Goal: Communication & Community: Answer question/provide support

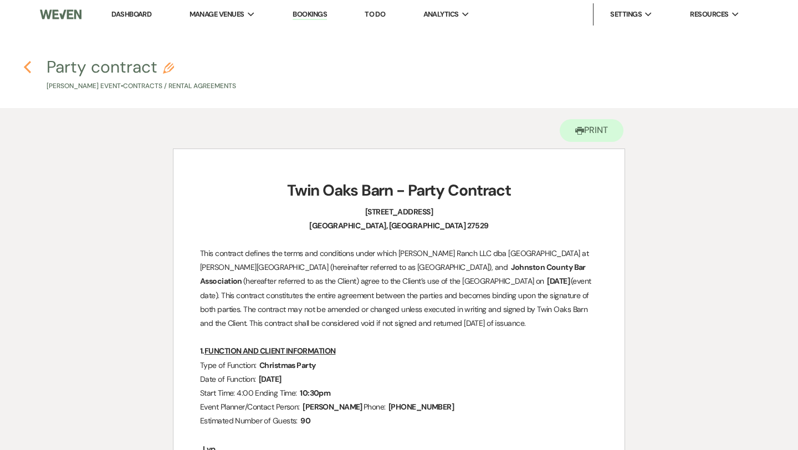
click at [28, 69] on icon "Previous" at bounding box center [27, 66] width 8 height 13
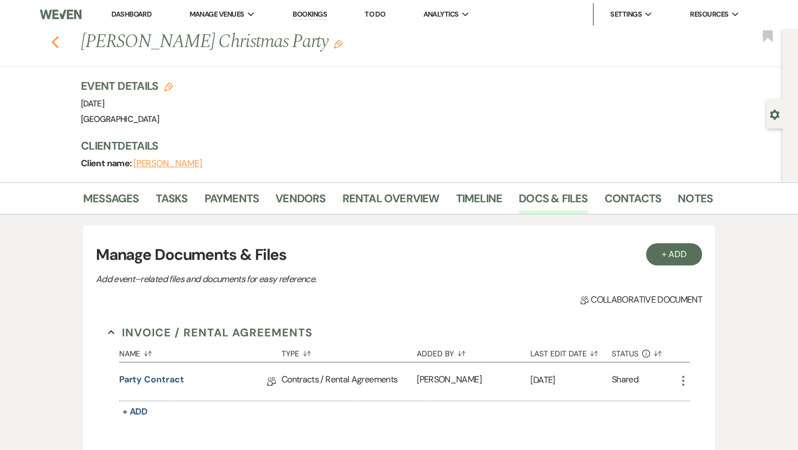
click at [54, 40] on use "button" at bounding box center [55, 42] width 7 height 12
select select "2"
select select "5"
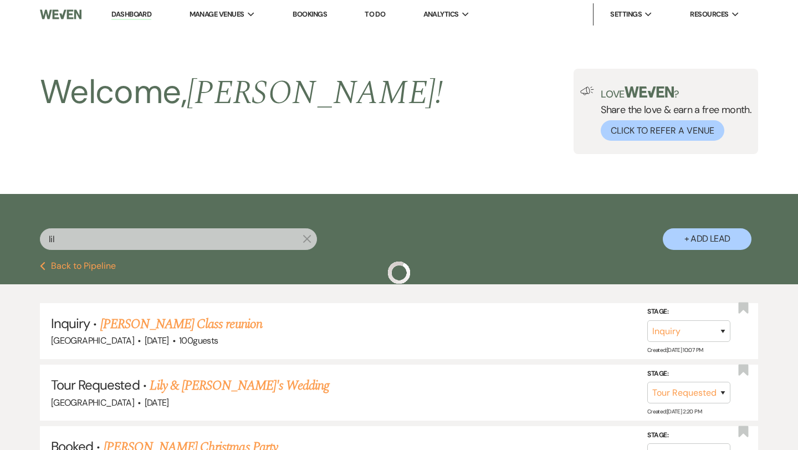
scroll to position [77, 0]
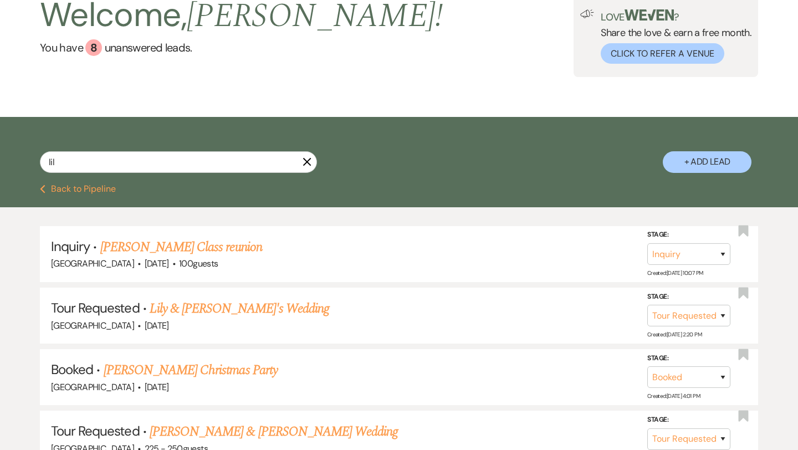
click at [309, 162] on icon "X" at bounding box center [307, 161] width 9 height 9
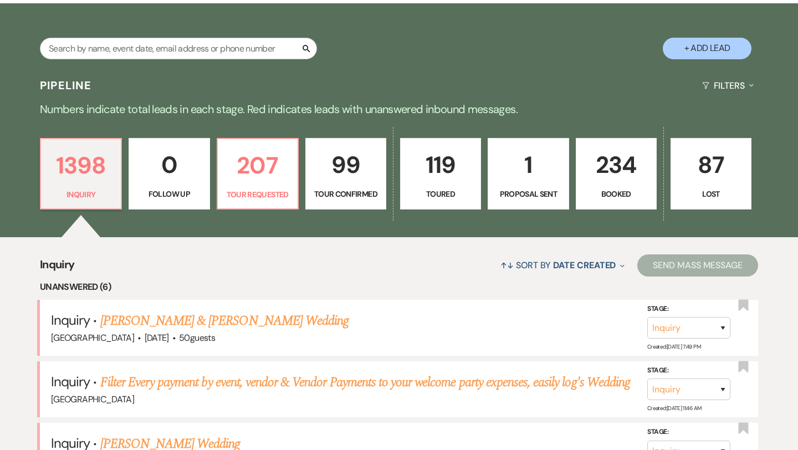
scroll to position [199, 0]
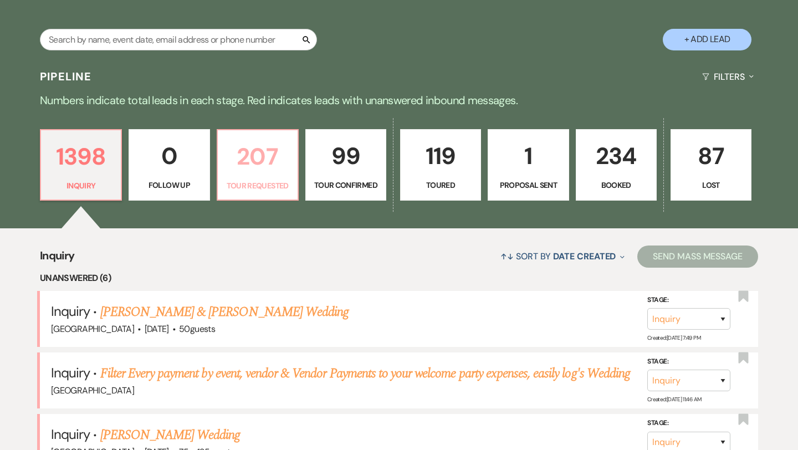
click at [257, 175] on p "207" at bounding box center [257, 156] width 66 height 37
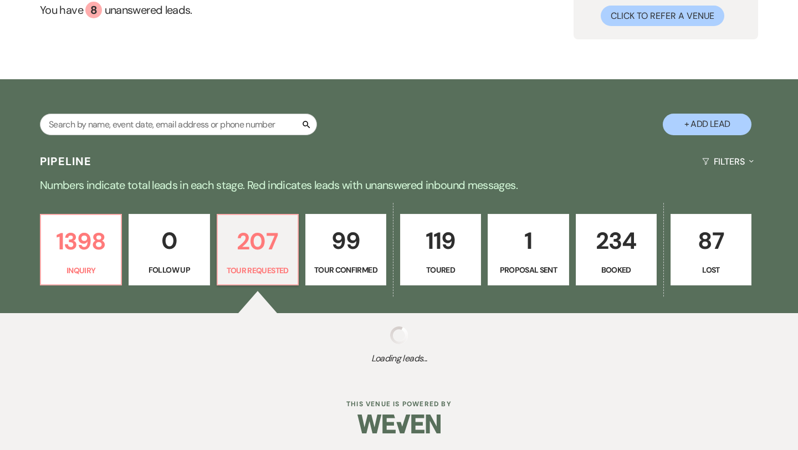
scroll to position [115, 0]
select select "2"
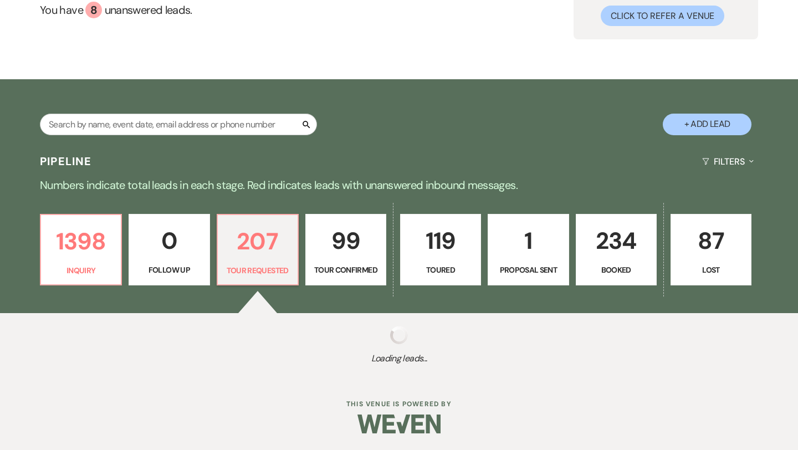
select select "2"
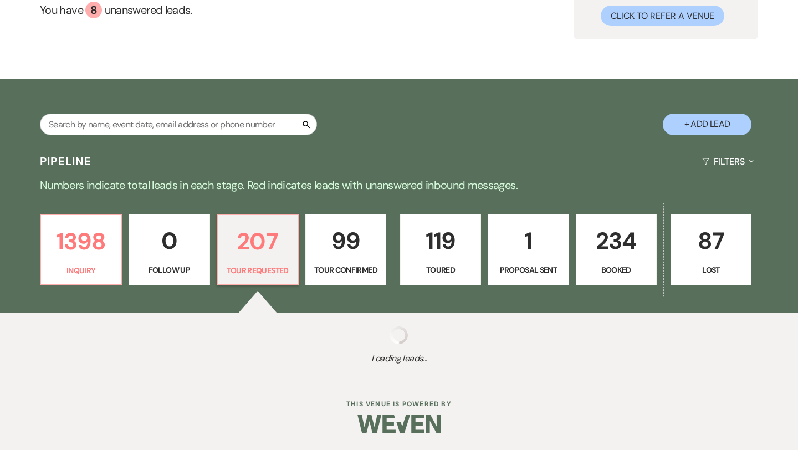
select select "2"
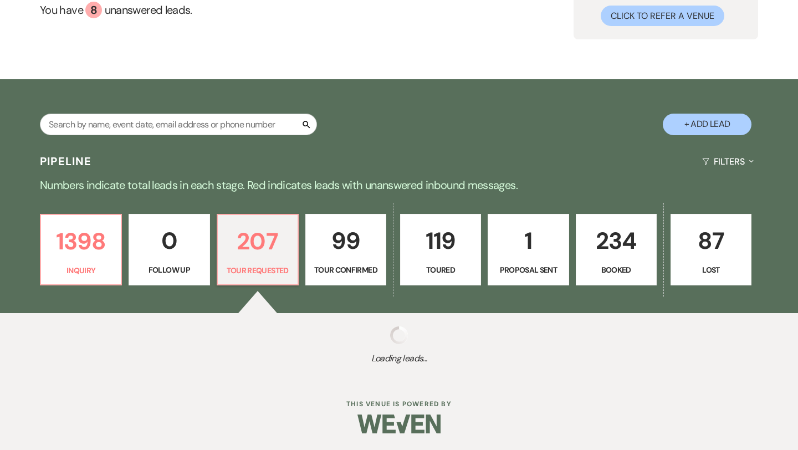
select select "2"
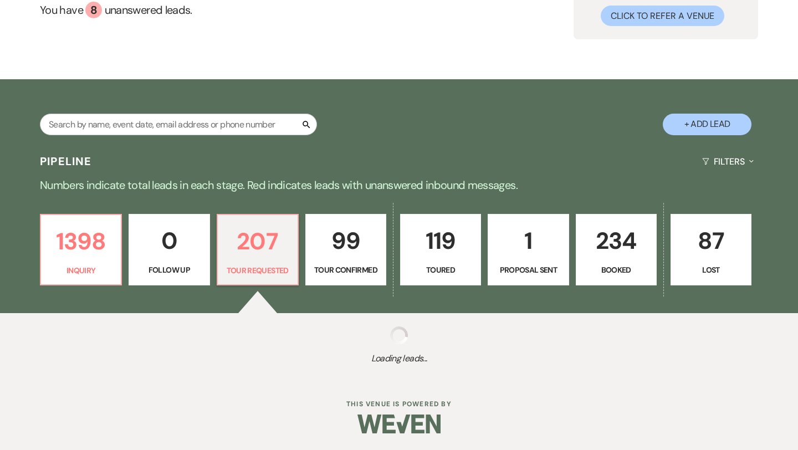
select select "2"
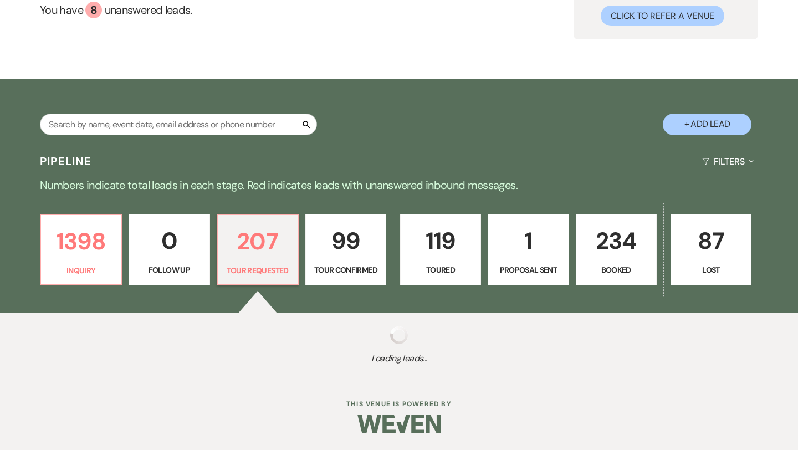
select select "2"
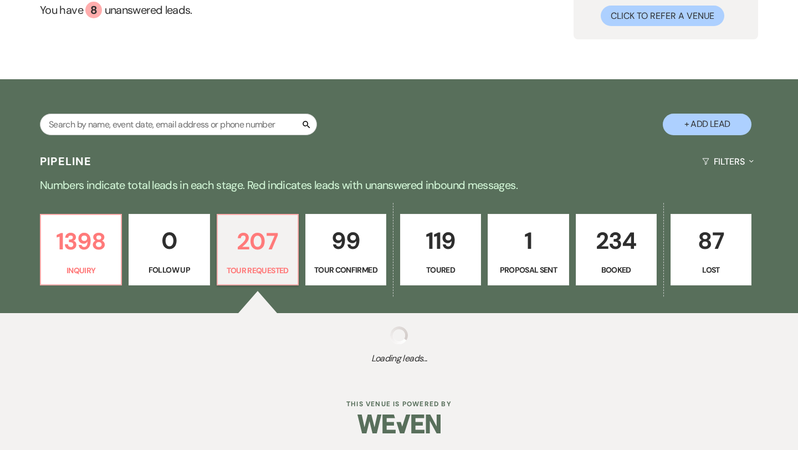
select select "2"
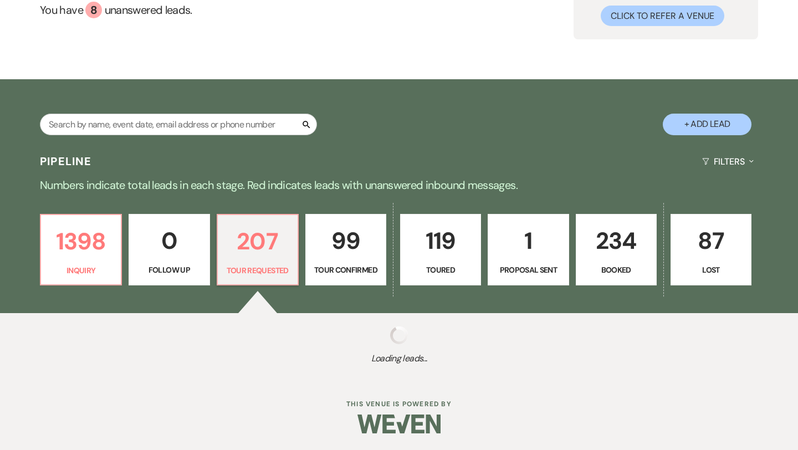
select select "2"
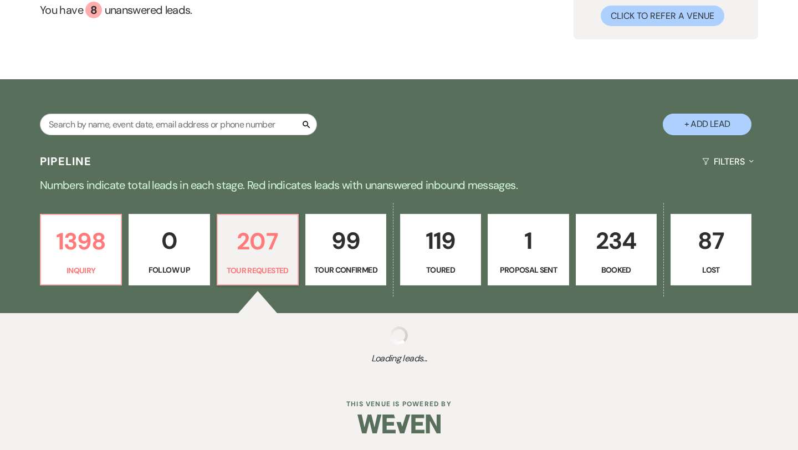
select select "2"
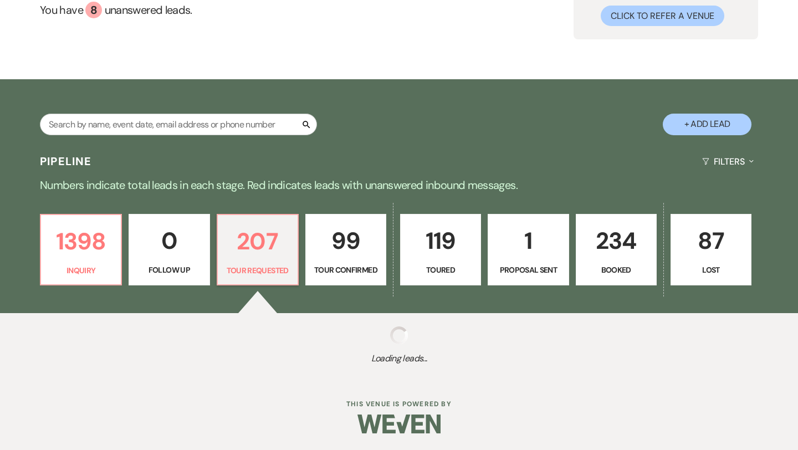
select select "2"
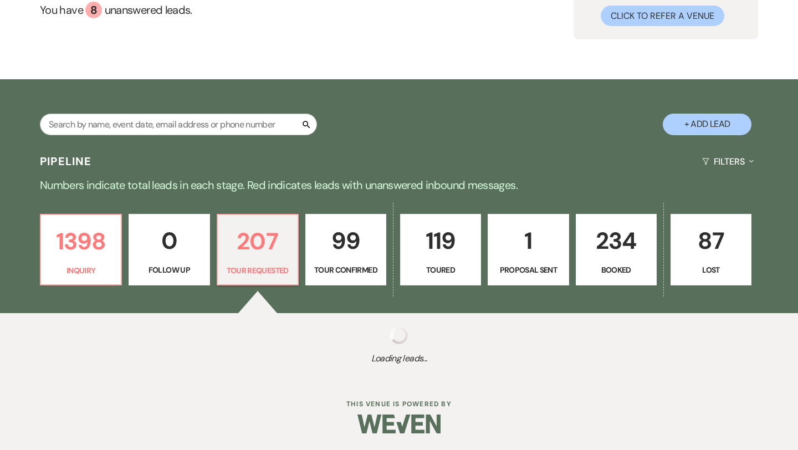
select select "2"
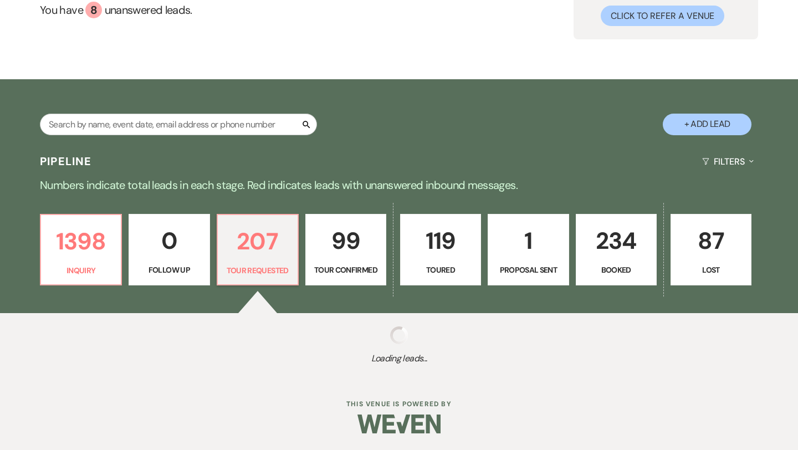
select select "2"
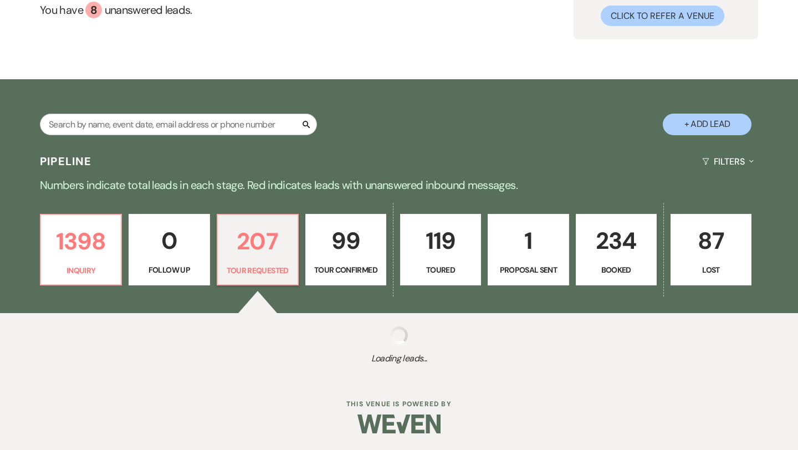
select select "2"
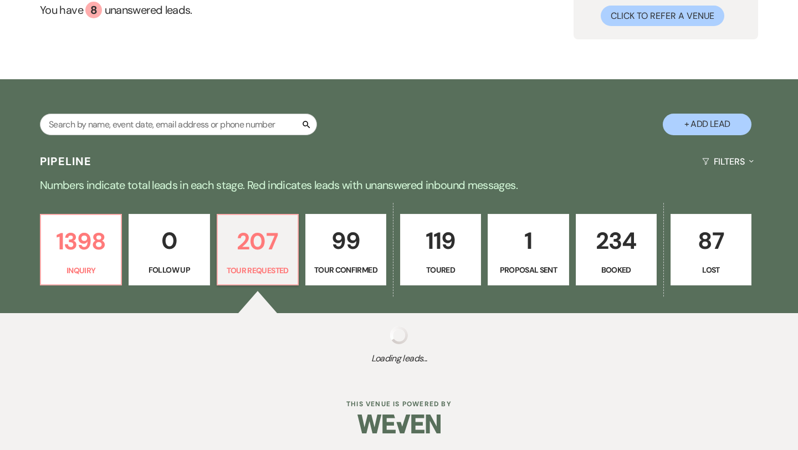
select select "2"
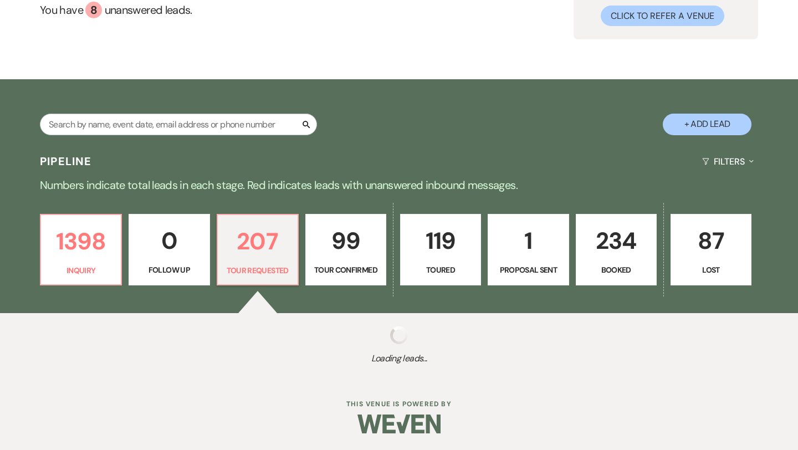
select select "2"
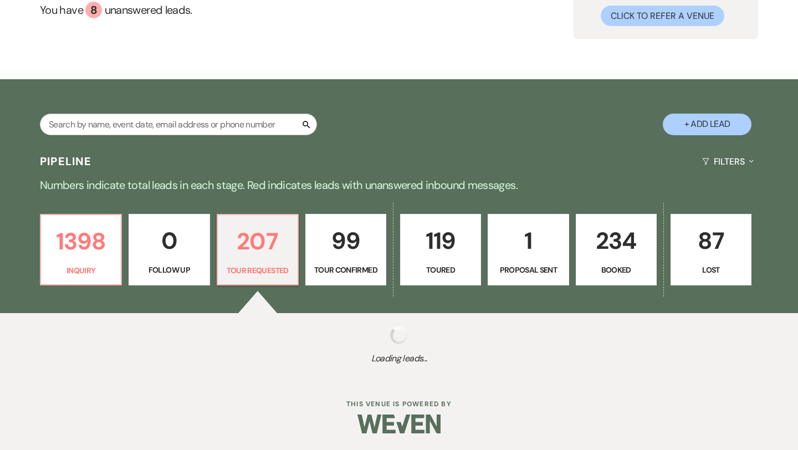
select select "2"
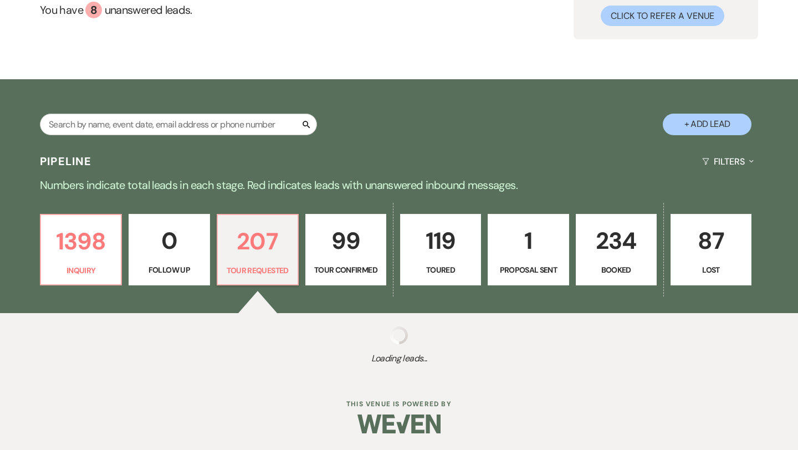
select select "2"
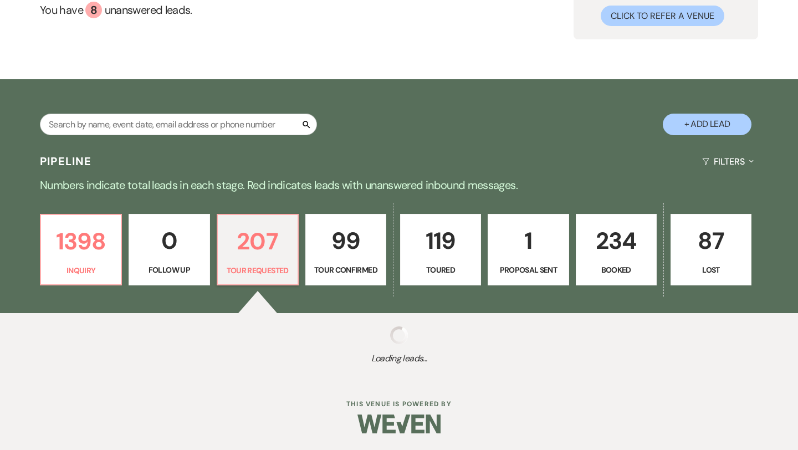
select select "2"
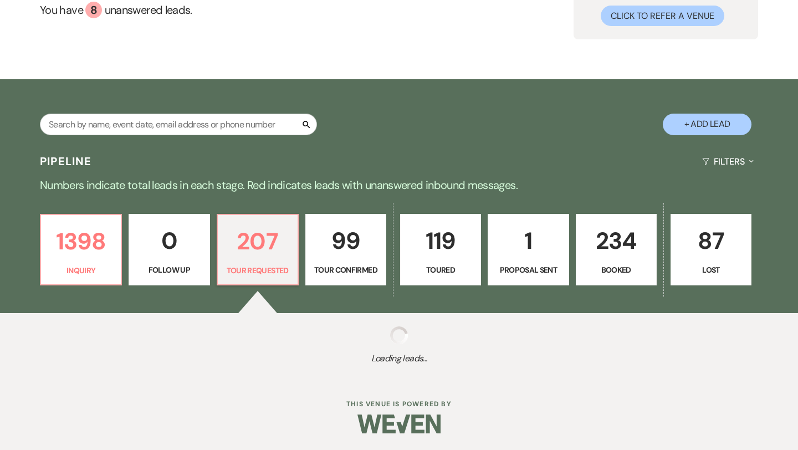
select select "2"
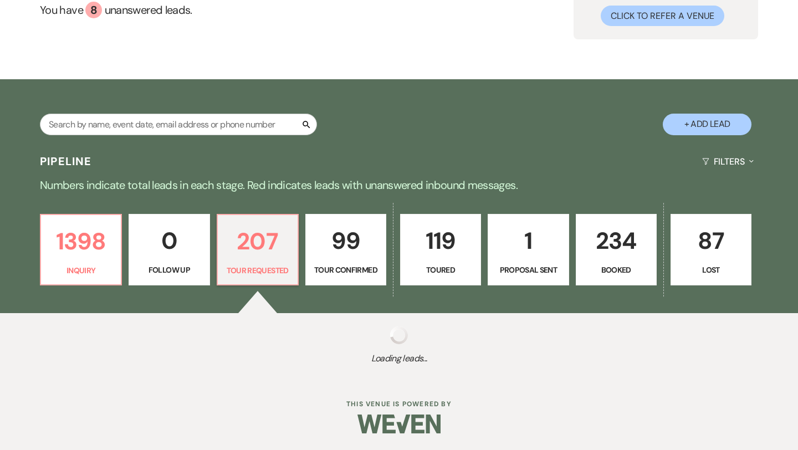
select select "2"
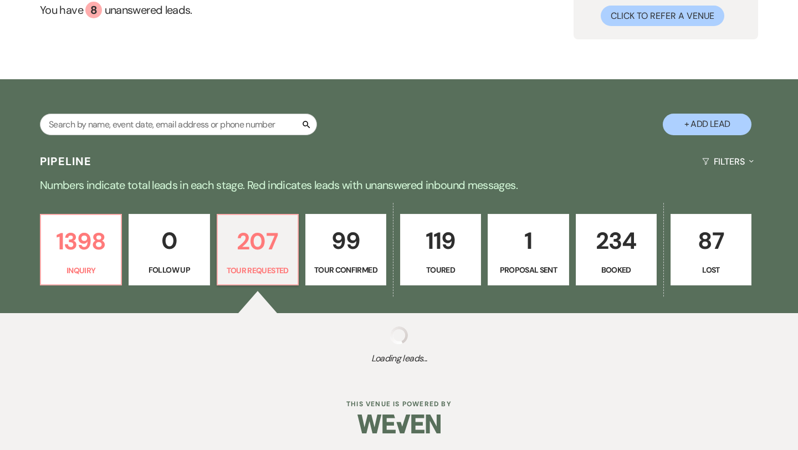
select select "2"
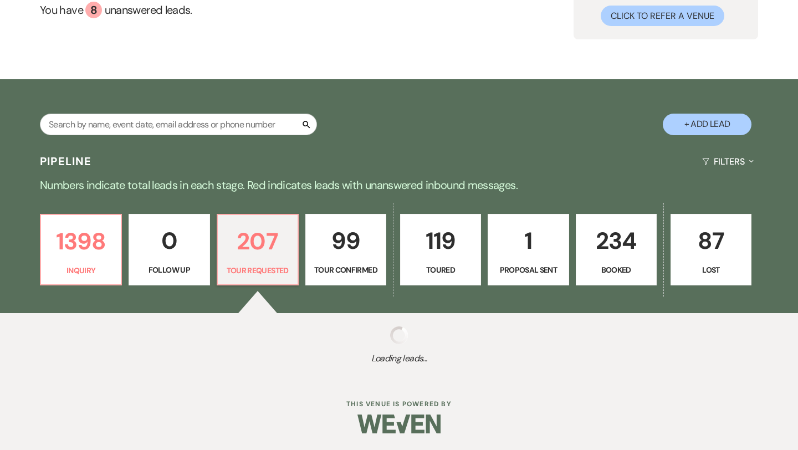
select select "2"
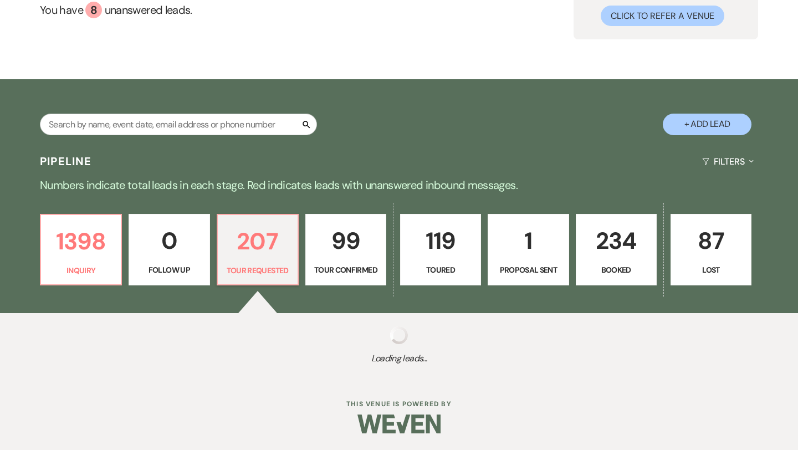
select select "2"
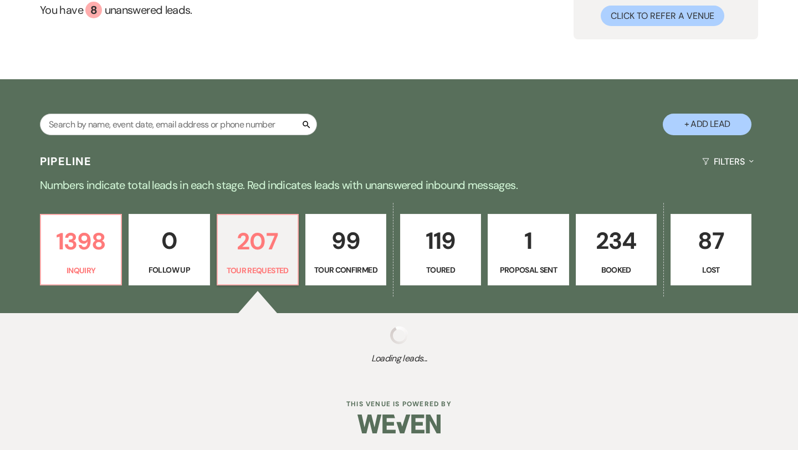
select select "2"
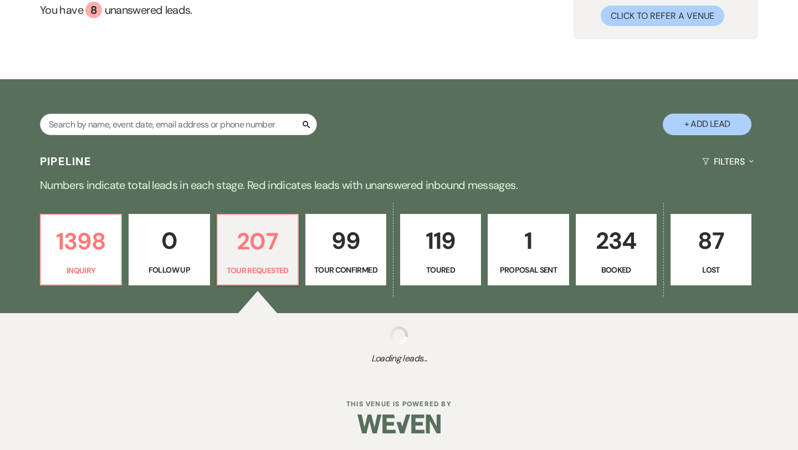
select select "2"
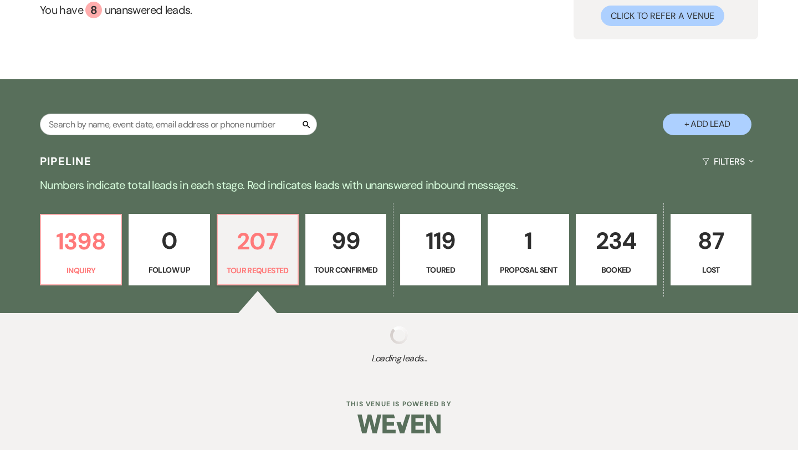
select select "2"
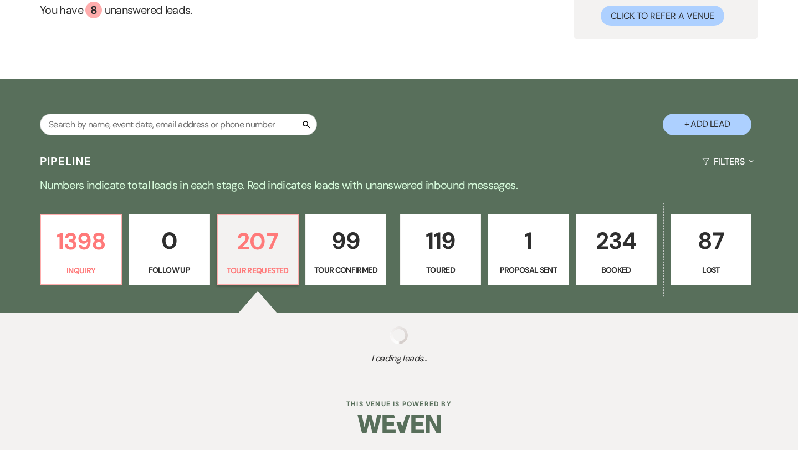
select select "2"
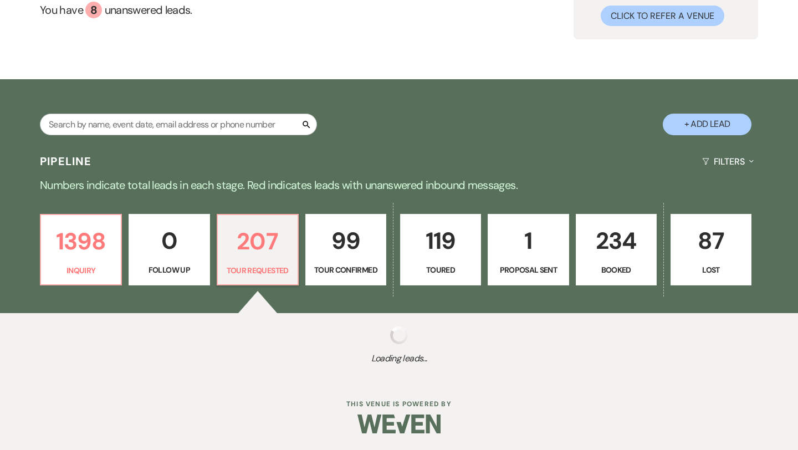
select select "2"
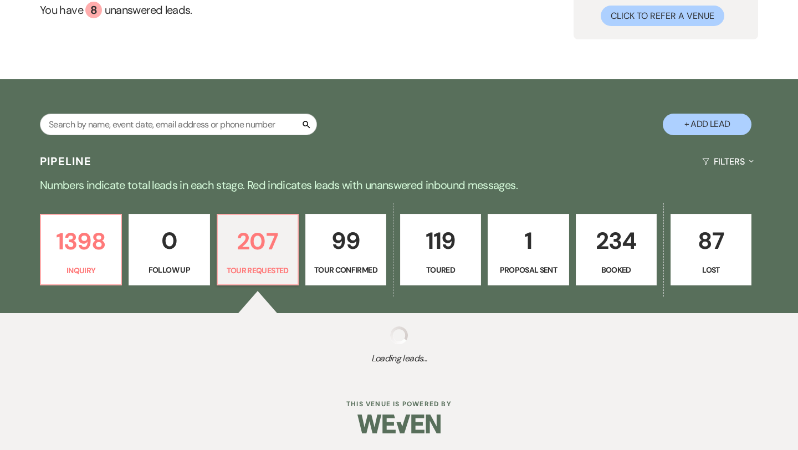
select select "2"
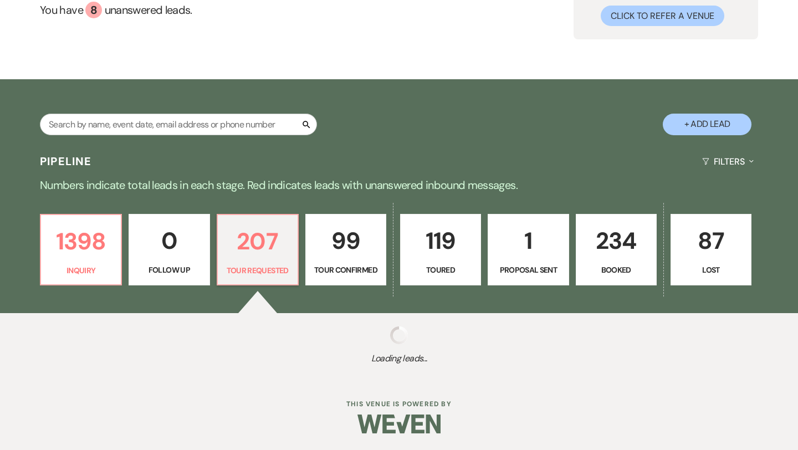
select select "2"
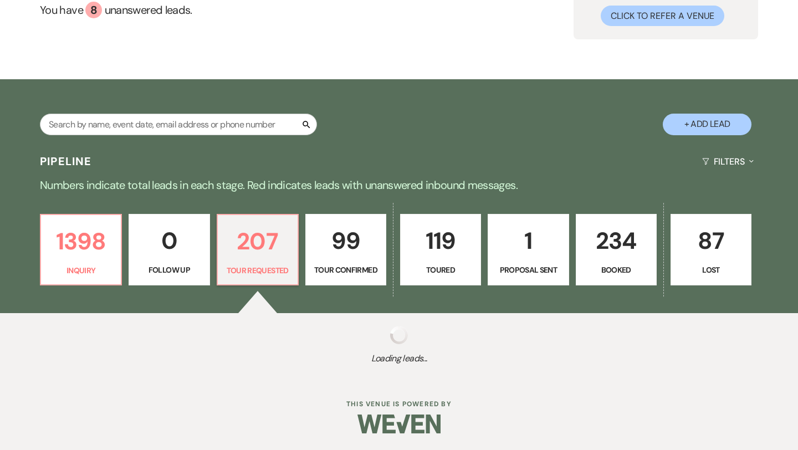
select select "2"
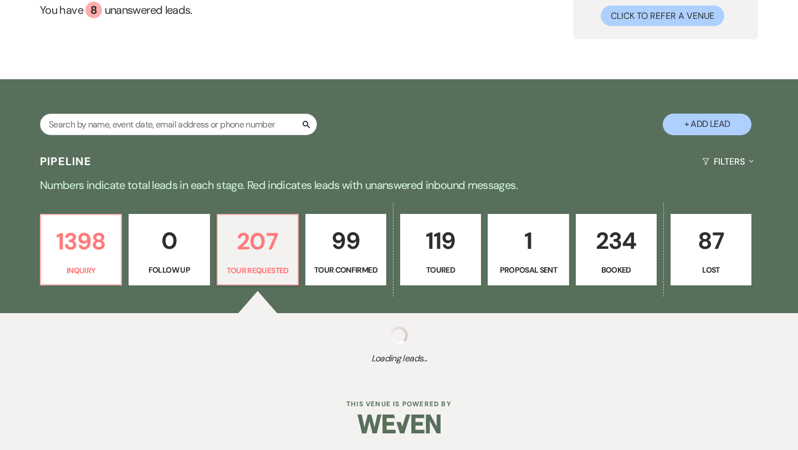
select select "2"
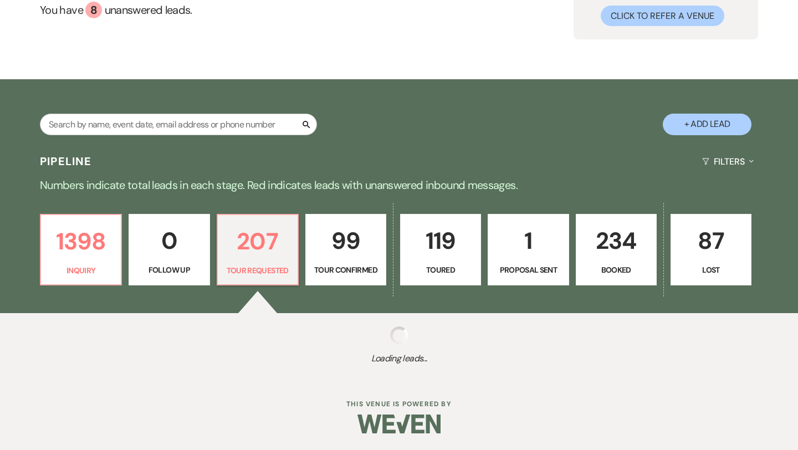
select select "2"
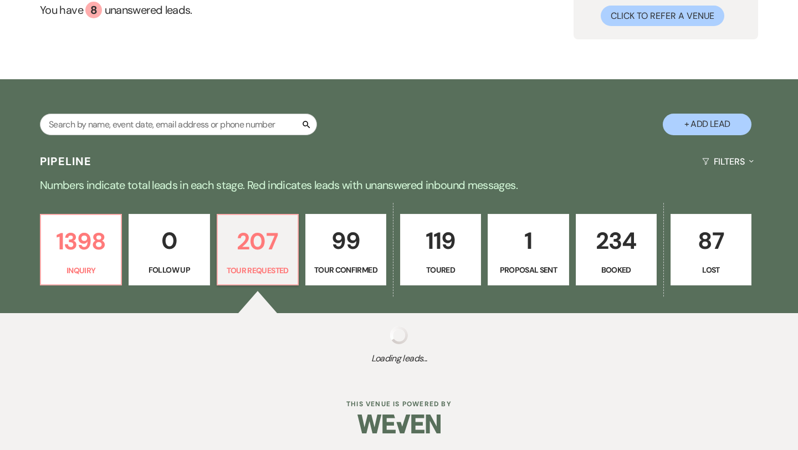
select select "2"
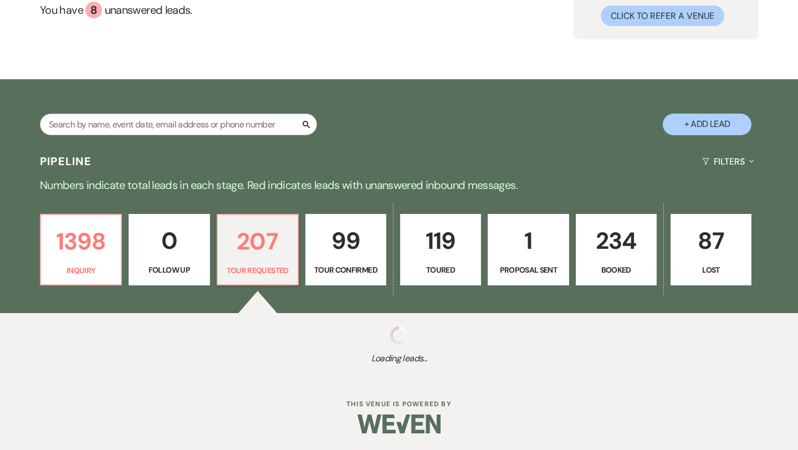
select select "2"
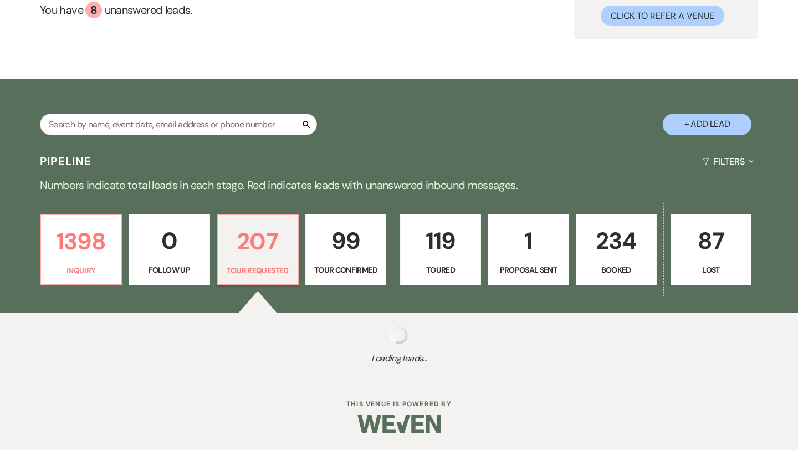
select select "2"
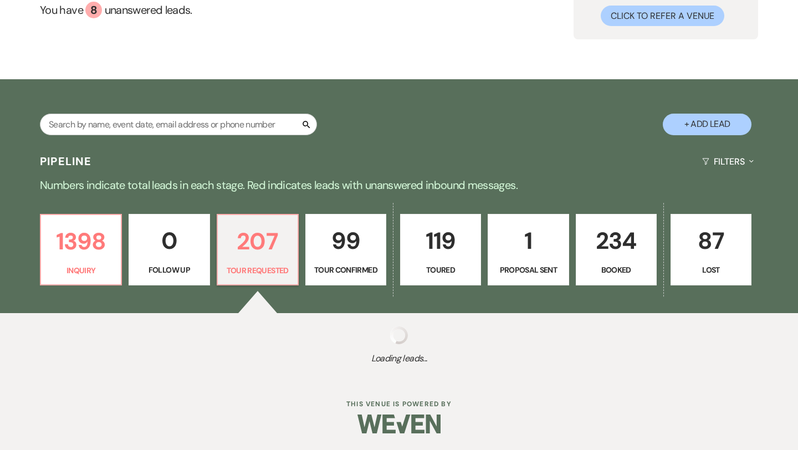
select select "2"
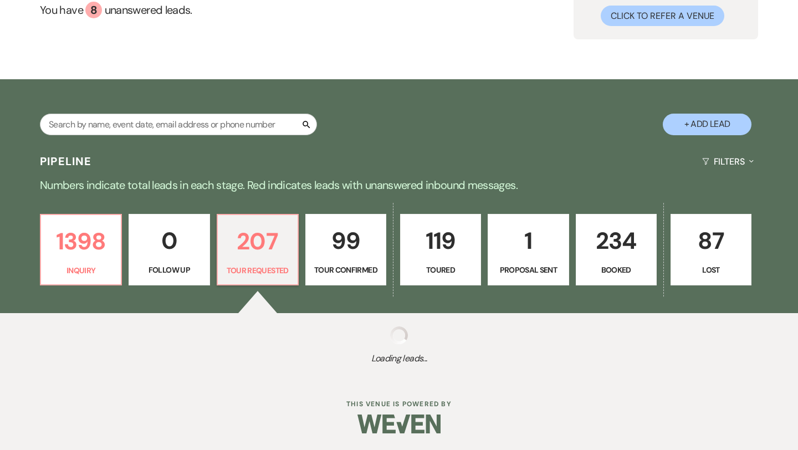
select select "2"
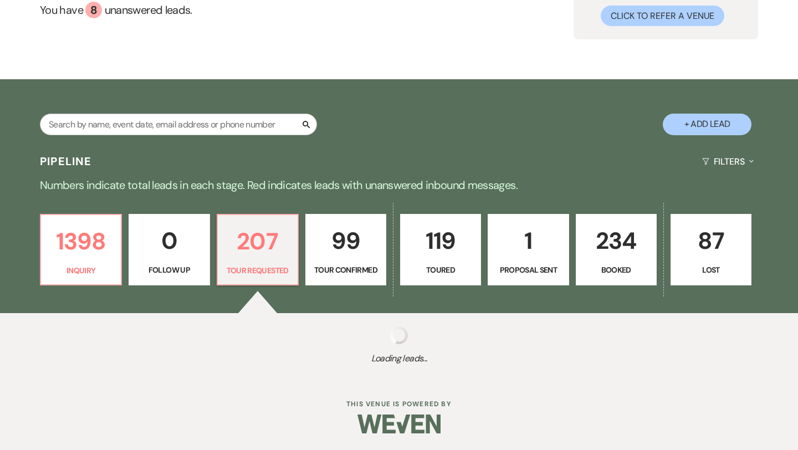
select select "2"
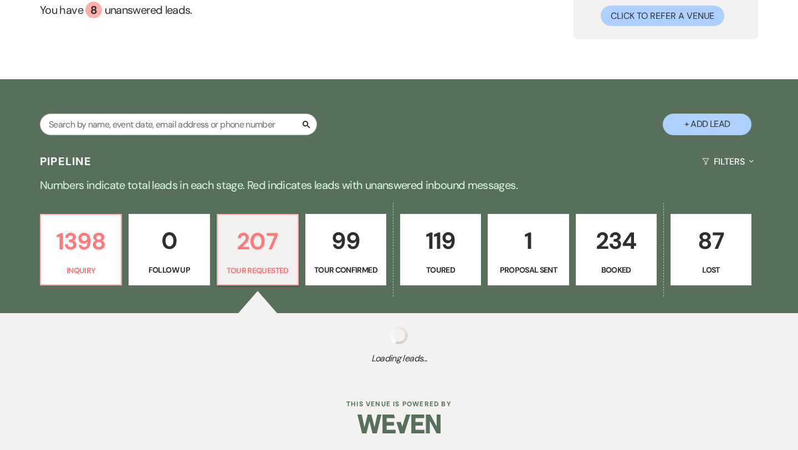
select select "2"
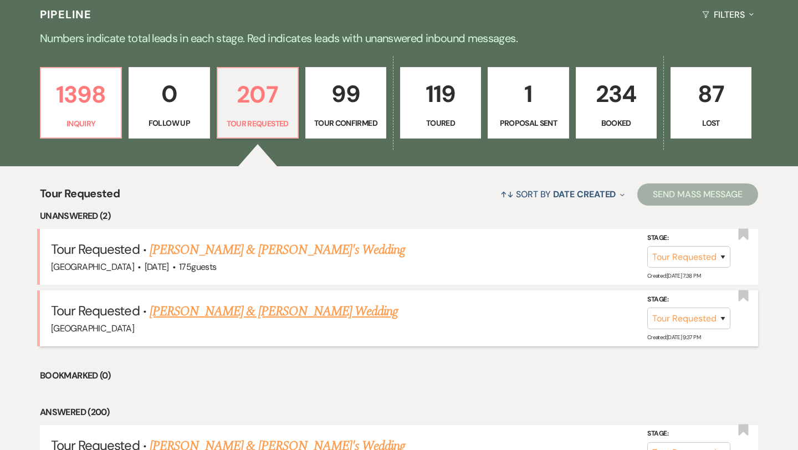
scroll to position [258, 0]
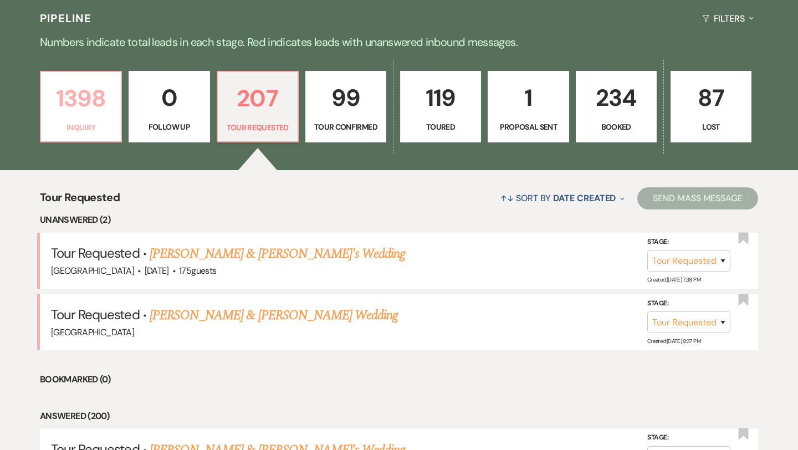
click at [63, 112] on p "1398" at bounding box center [81, 98] width 66 height 37
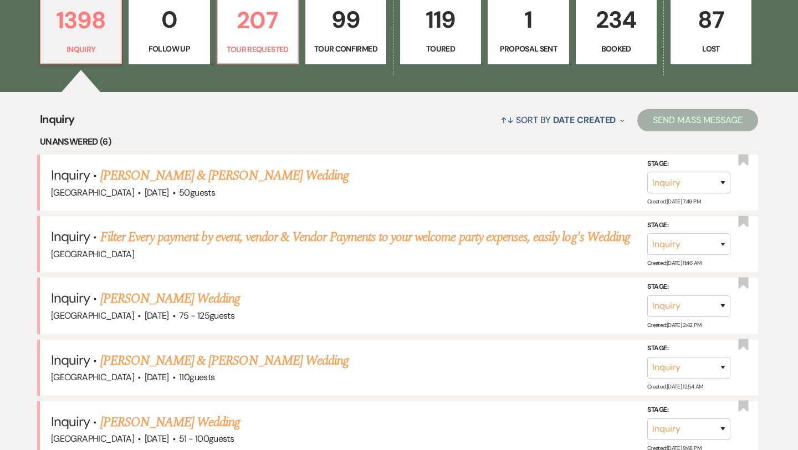
scroll to position [337, 0]
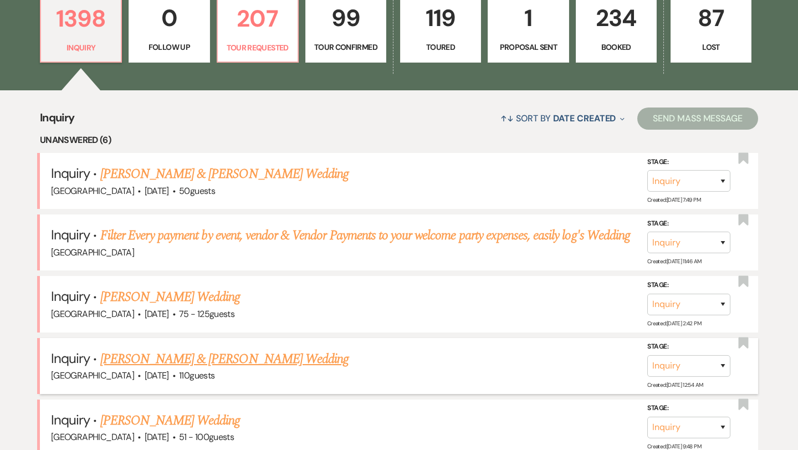
click at [216, 362] on link "[PERSON_NAME] & [PERSON_NAME] Wedding" at bounding box center [224, 359] width 248 height 20
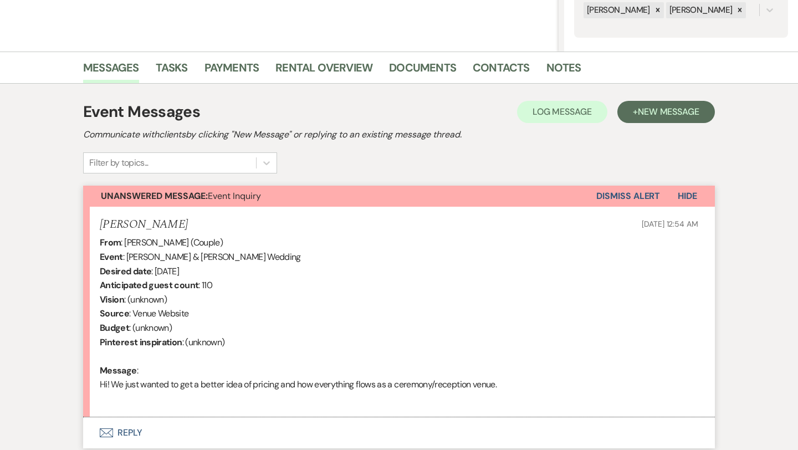
scroll to position [313, 0]
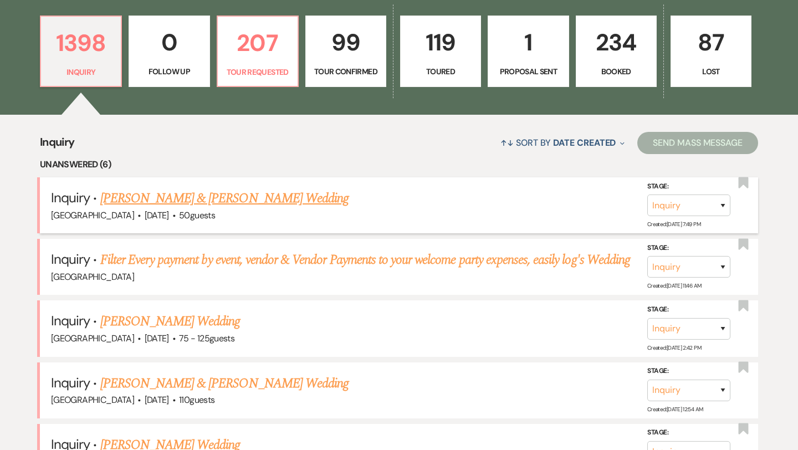
scroll to position [337, 0]
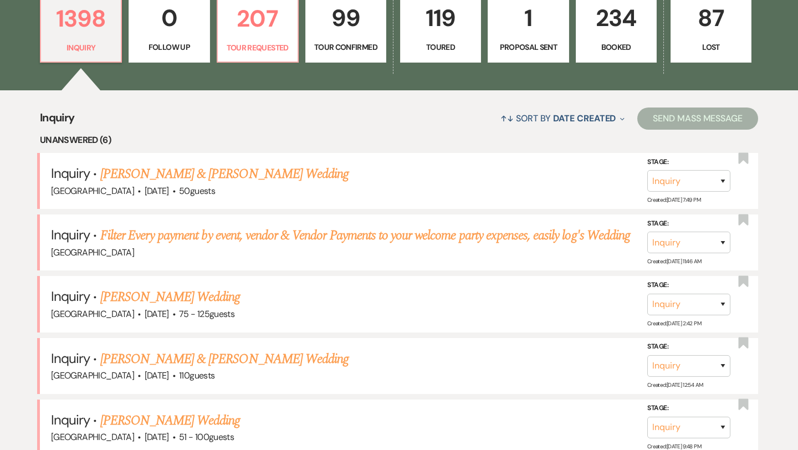
click at [343, 42] on p "Tour Confirmed" at bounding box center [346, 47] width 66 height 12
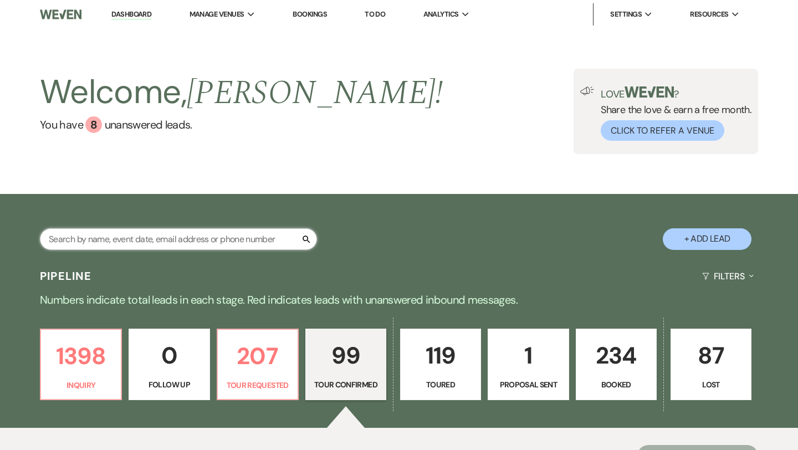
click at [150, 238] on input "text" at bounding box center [178, 239] width 277 height 22
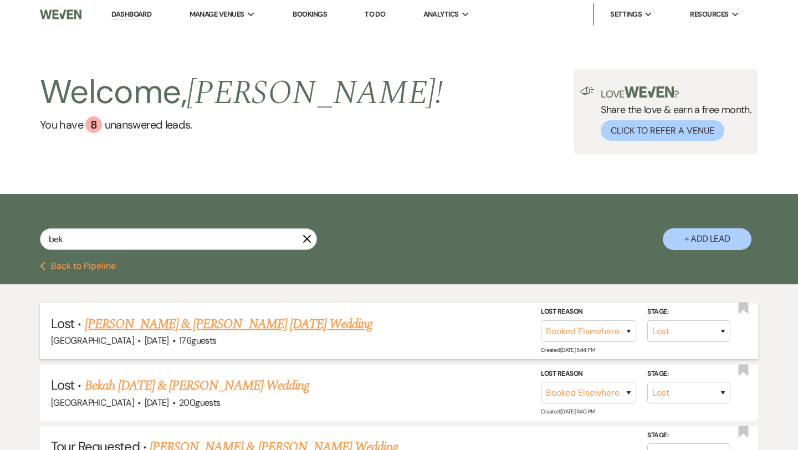
click at [203, 321] on link "[PERSON_NAME] & [PERSON_NAME] [DATE] Wedding" at bounding box center [229, 324] width 288 height 20
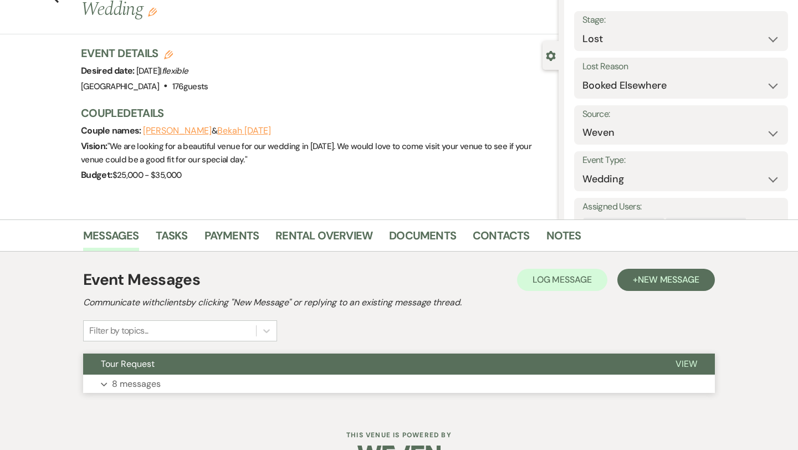
scroll to position [78, 0]
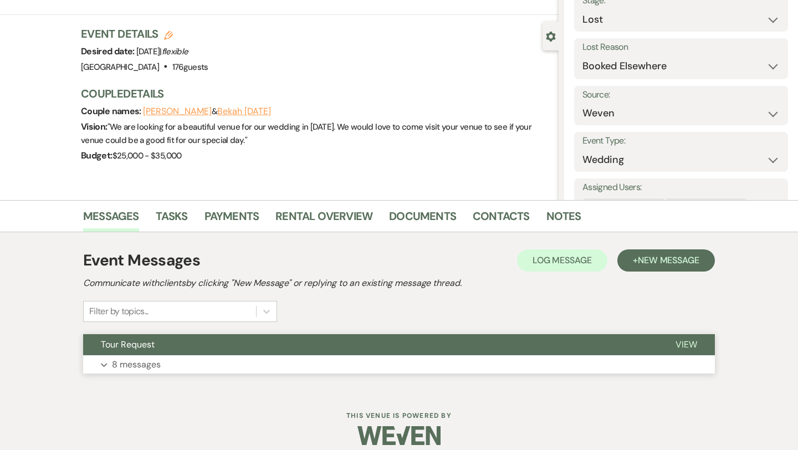
click at [144, 370] on p "8 messages" at bounding box center [136, 364] width 49 height 14
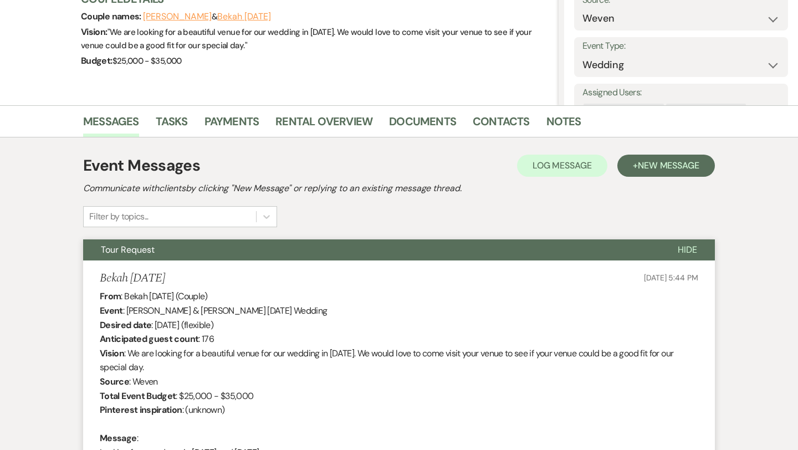
scroll to position [0, 0]
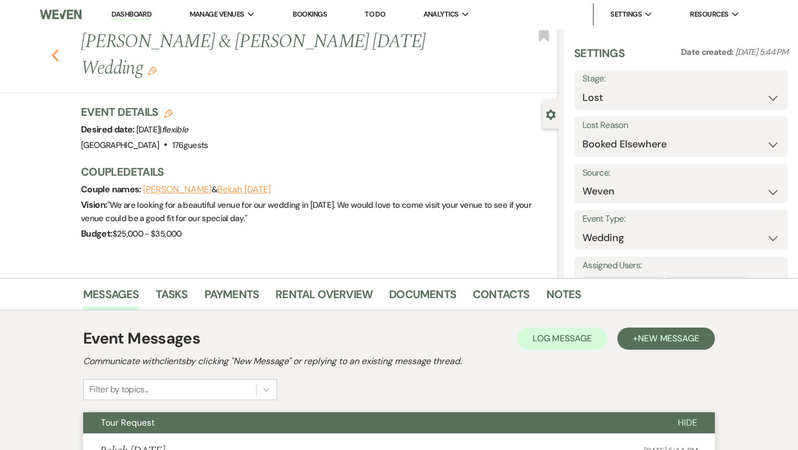
click at [57, 49] on icon "Previous" at bounding box center [55, 55] width 8 height 13
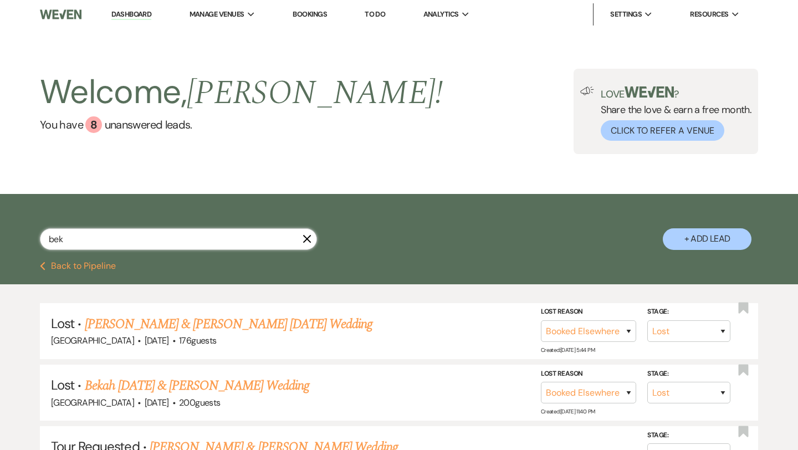
click at [86, 237] on input "bek" at bounding box center [178, 239] width 277 height 22
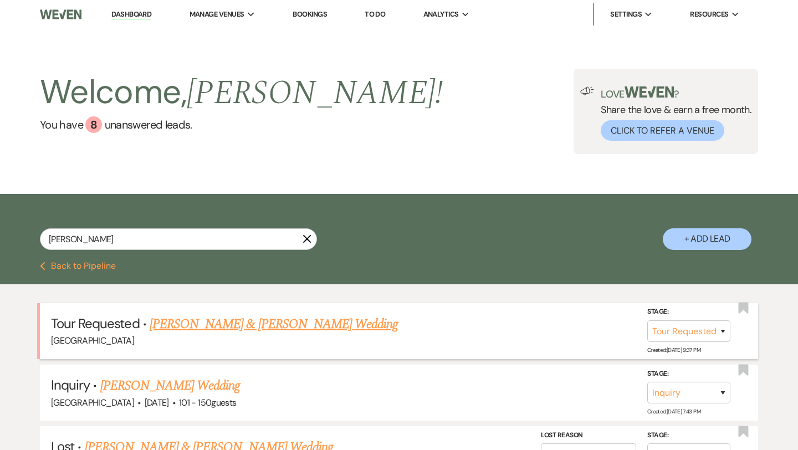
click at [216, 322] on link "[PERSON_NAME] & [PERSON_NAME] Wedding" at bounding box center [274, 324] width 248 height 20
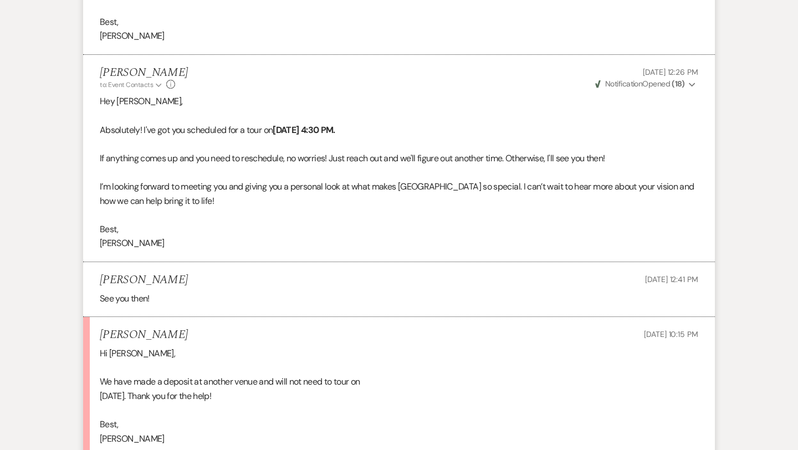
scroll to position [1176, 0]
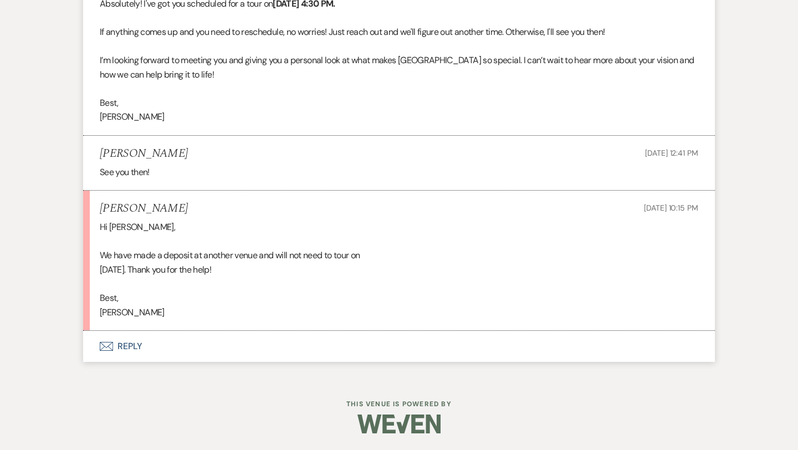
click at [131, 344] on button "Envelope Reply" at bounding box center [399, 346] width 632 height 31
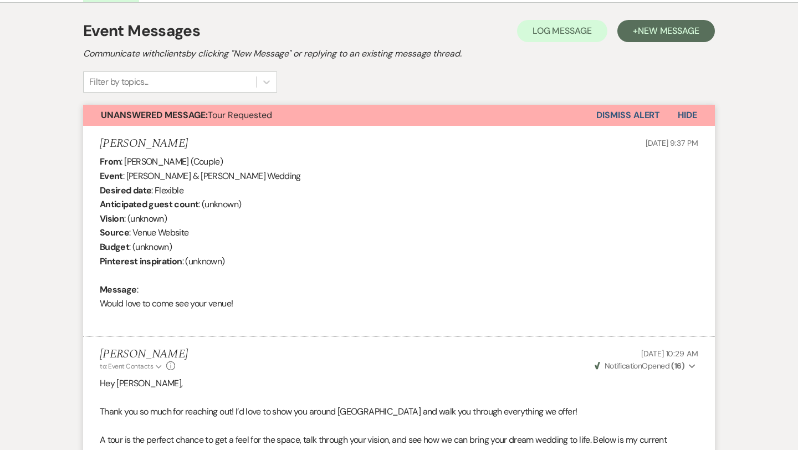
scroll to position [0, 0]
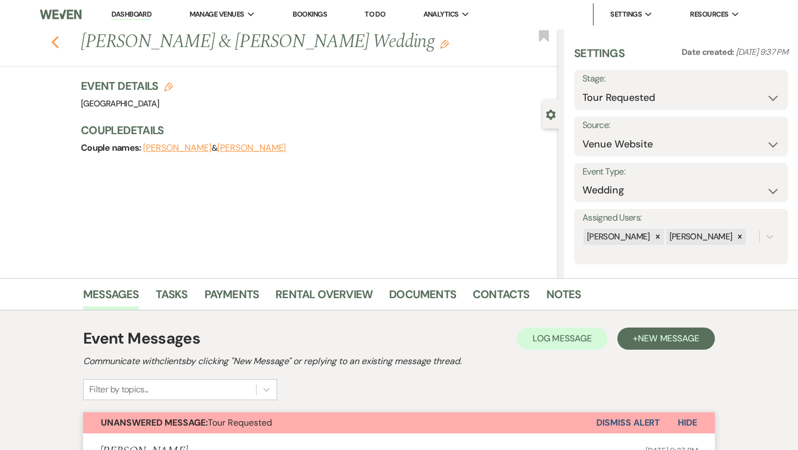
click at [55, 42] on icon "Previous" at bounding box center [55, 41] width 8 height 13
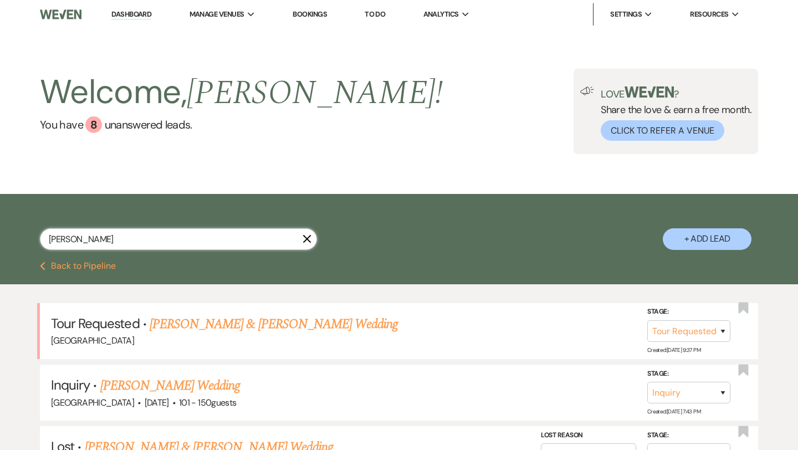
click at [99, 240] on input "[PERSON_NAME]" at bounding box center [178, 239] width 277 height 22
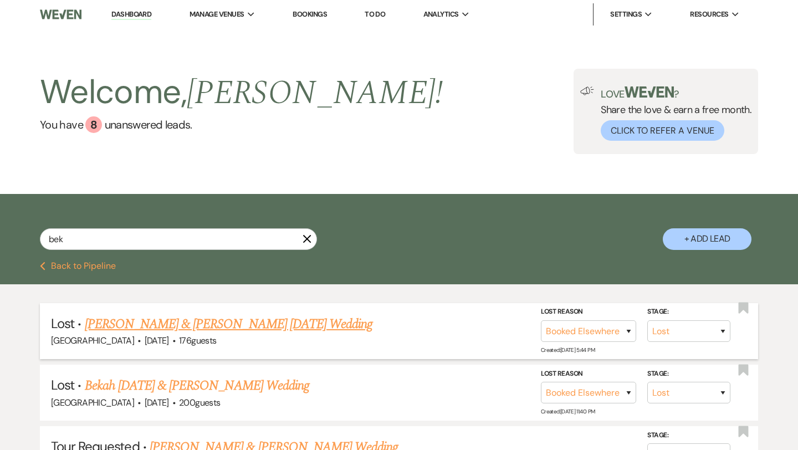
click at [160, 325] on link "[PERSON_NAME] & [PERSON_NAME] [DATE] Wedding" at bounding box center [229, 324] width 288 height 20
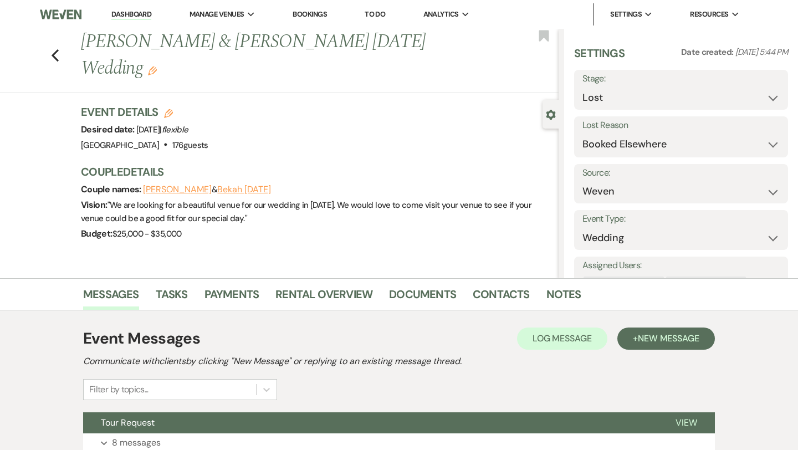
scroll to position [90, 0]
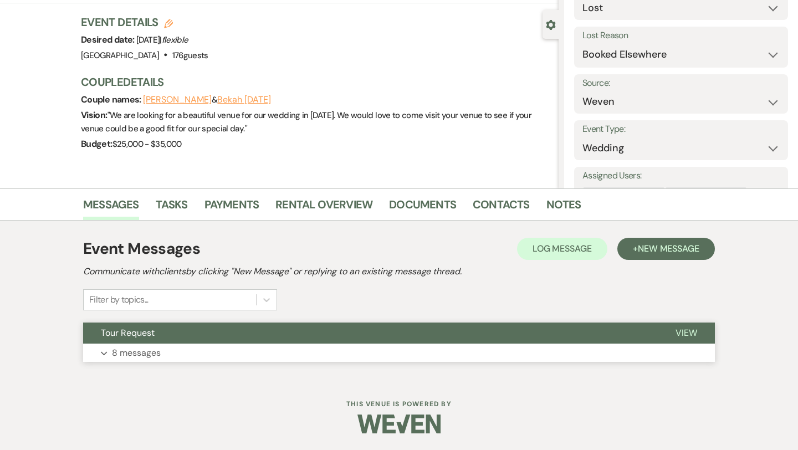
click at [132, 350] on p "8 messages" at bounding box center [136, 353] width 49 height 14
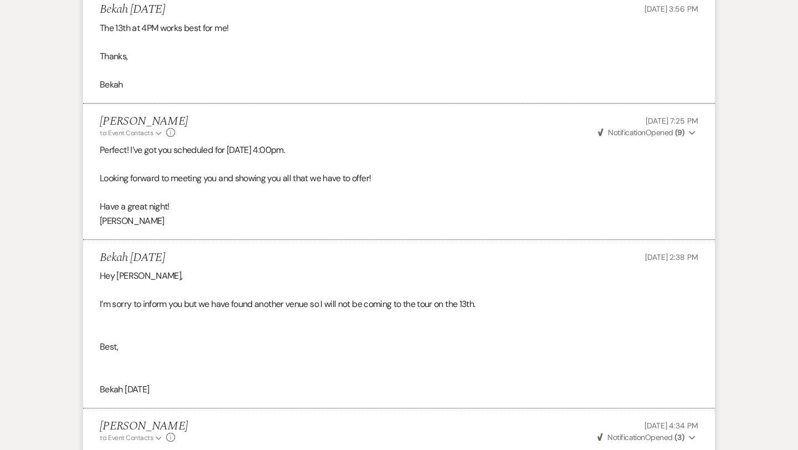
scroll to position [1463, 0]
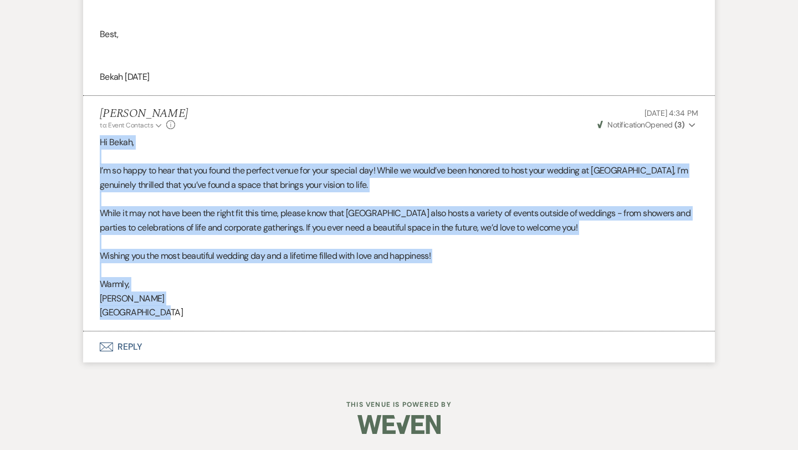
drag, startPoint x: 101, startPoint y: 140, endPoint x: 189, endPoint y: 314, distance: 195.0
click at [189, 314] on div "Hi [PERSON_NAME], I’m so happy to hear that you found the perfect venue for you…" at bounding box center [399, 227] width 598 height 185
copy div "Hi [PERSON_NAME], I’m so happy to hear that you found the perfect venue for you…"
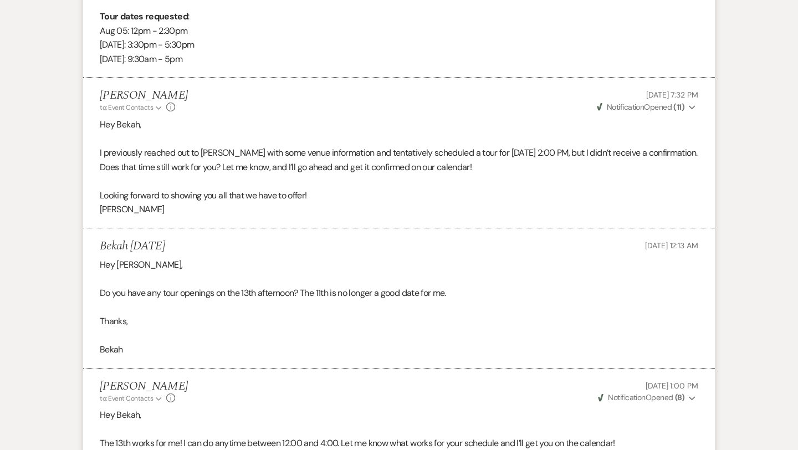
scroll to position [0, 0]
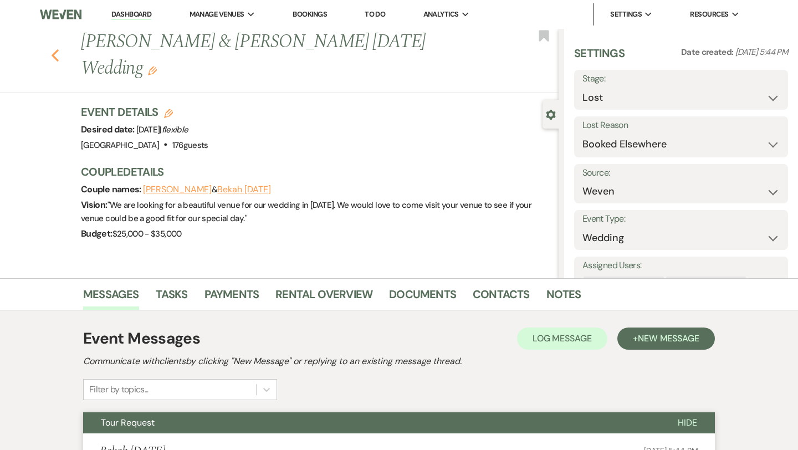
click at [53, 49] on icon "Previous" at bounding box center [55, 55] width 8 height 13
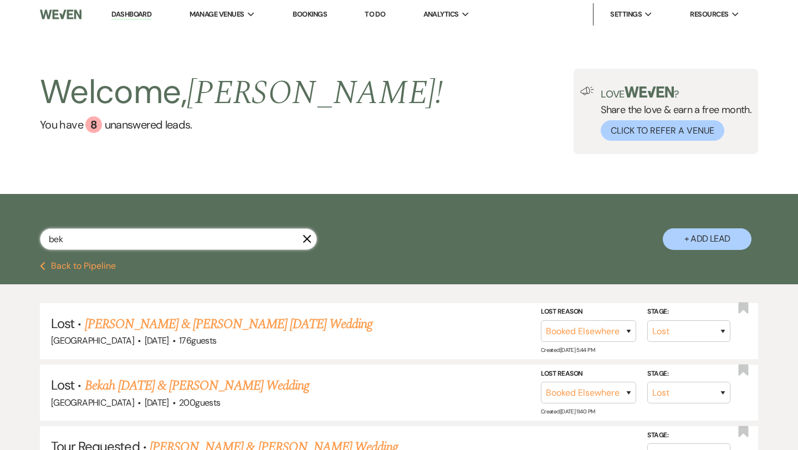
click at [103, 241] on input "bek" at bounding box center [178, 239] width 277 height 22
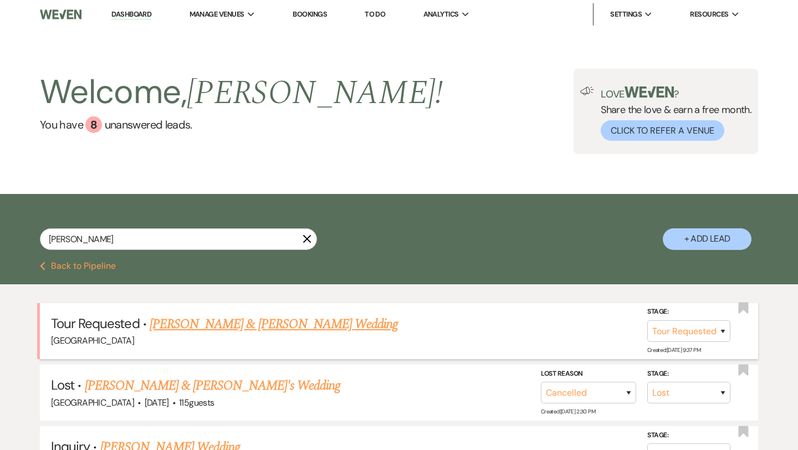
click at [233, 326] on link "[PERSON_NAME] & [PERSON_NAME] Wedding" at bounding box center [274, 324] width 248 height 20
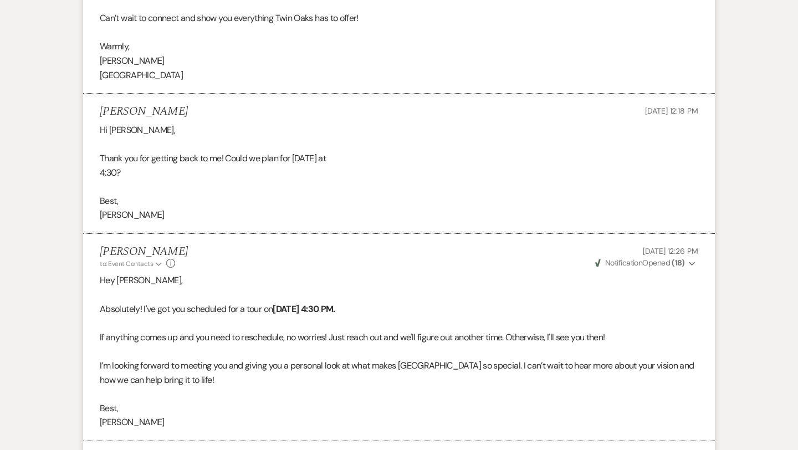
scroll to position [1176, 0]
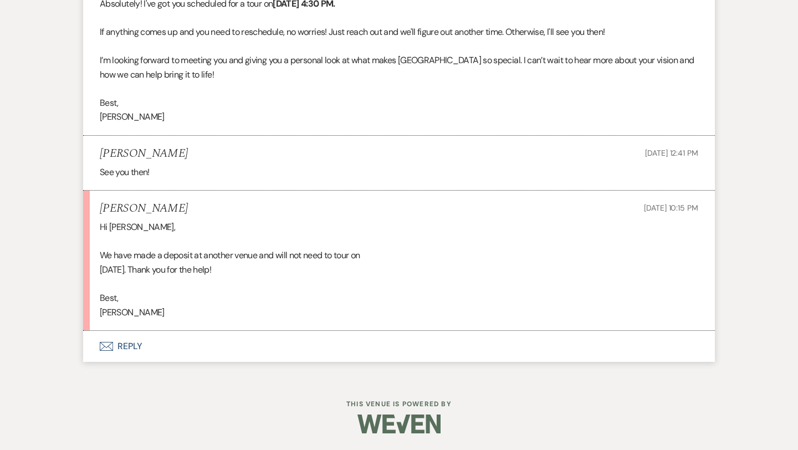
click at [130, 345] on button "Envelope Reply" at bounding box center [399, 346] width 632 height 31
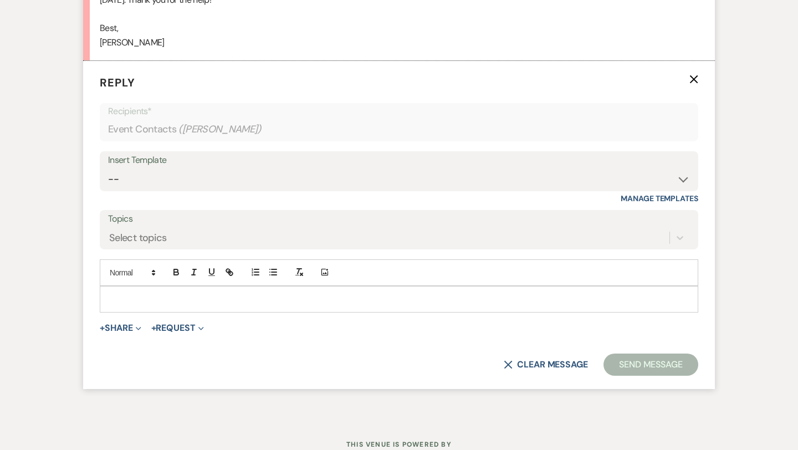
scroll to position [1483, 0]
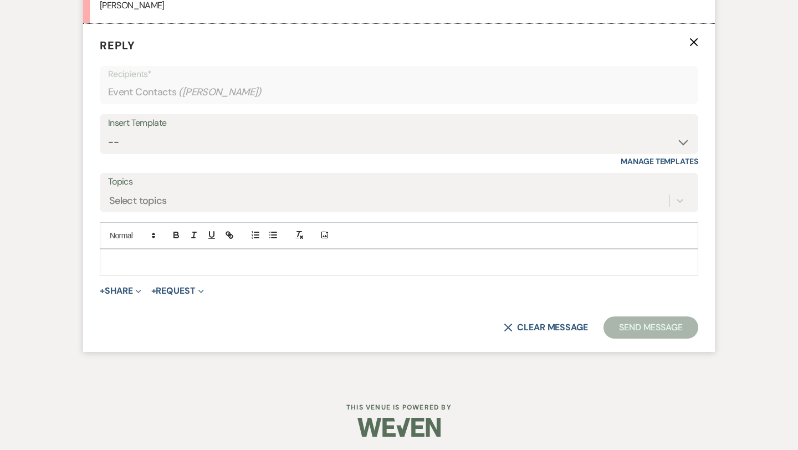
click at [172, 258] on p at bounding box center [399, 262] width 581 height 12
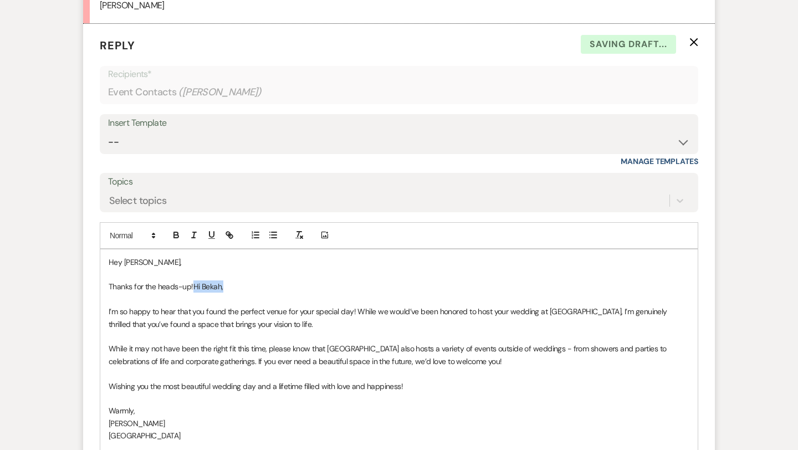
drag, startPoint x: 224, startPoint y: 286, endPoint x: 194, endPoint y: 282, distance: 30.7
click at [194, 282] on p "Thanks for the heads-up! Hi Bekah," at bounding box center [399, 286] width 581 height 12
click at [465, 309] on span "I’m so happy to hear that you found the perfect venue for your special day! Whi…" at bounding box center [389, 317] width 560 height 22
click at [382, 312] on span "I’m so happy to hear that you found the perfect venue for your special day! Whi…" at bounding box center [384, 317] width 551 height 22
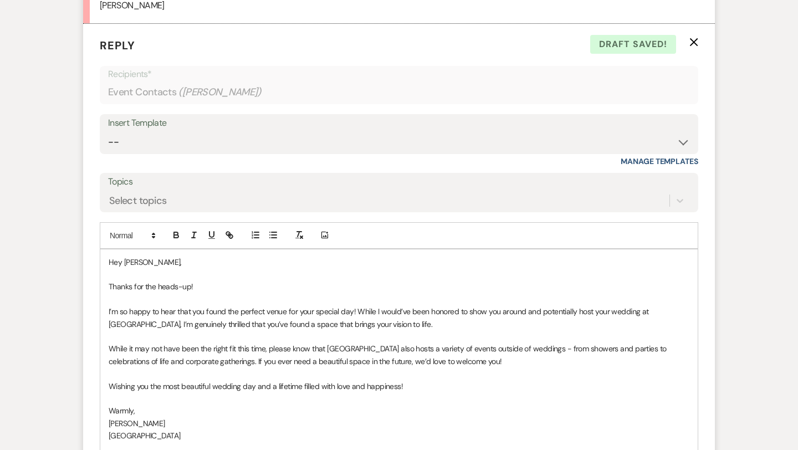
click at [395, 330] on p at bounding box center [399, 336] width 581 height 12
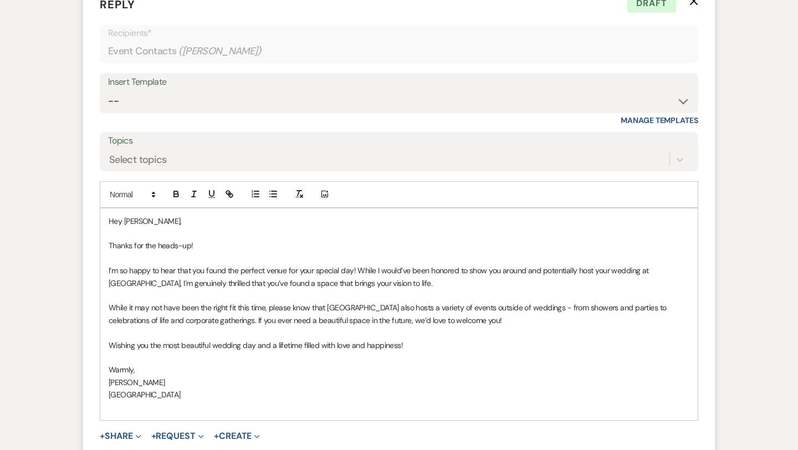
scroll to position [1525, 0]
click at [372, 308] on span "While it may not have been the right fit this time, please know that [GEOGRAPHI…" at bounding box center [389, 313] width 560 height 22
click at [462, 322] on p "While it may not have been the right fit this time, please know that [GEOGRAPHI…" at bounding box center [399, 313] width 581 height 25
click at [131, 413] on div "Hey [PERSON_NAME], Thanks for the heads-up! I’m so happy to hear that you found…" at bounding box center [398, 314] width 597 height 212
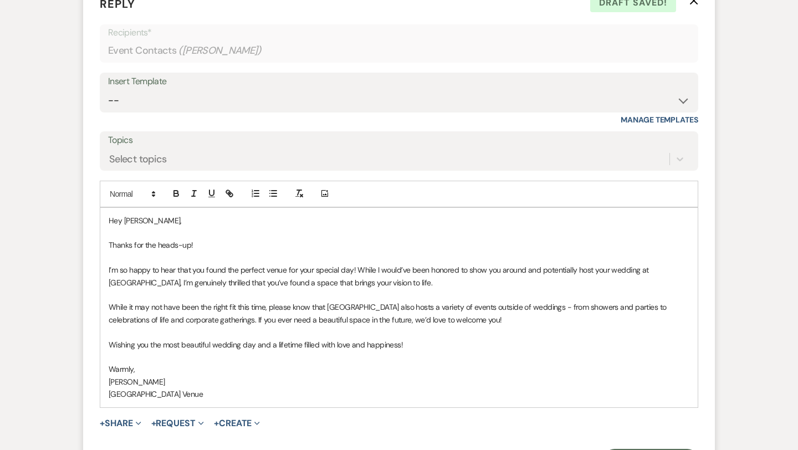
click at [416, 342] on p "Wishing you the most beautiful wedding day and a lifetime filled with love and …" at bounding box center [399, 345] width 581 height 12
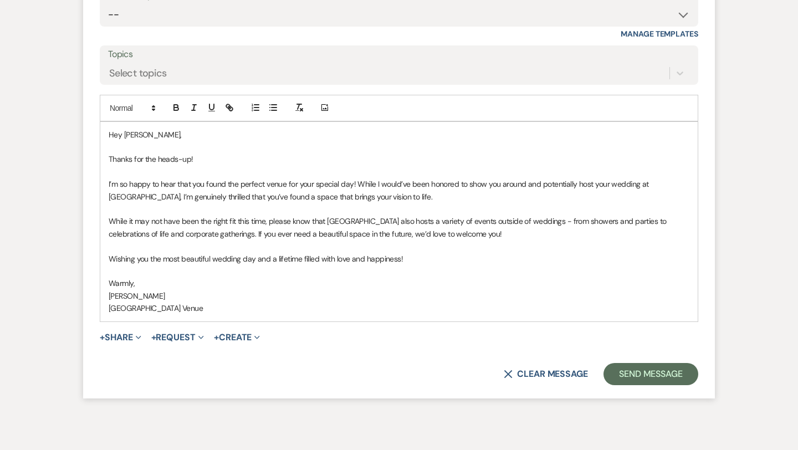
scroll to position [1613, 0]
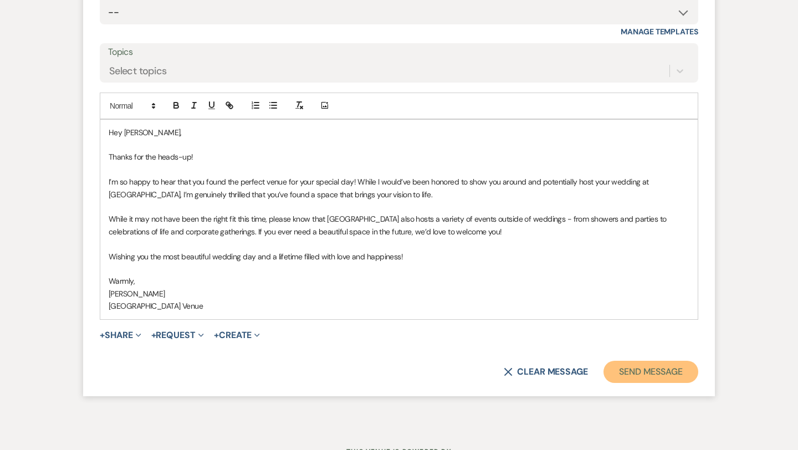
click at [648, 375] on button "Send Message" at bounding box center [650, 372] width 95 height 22
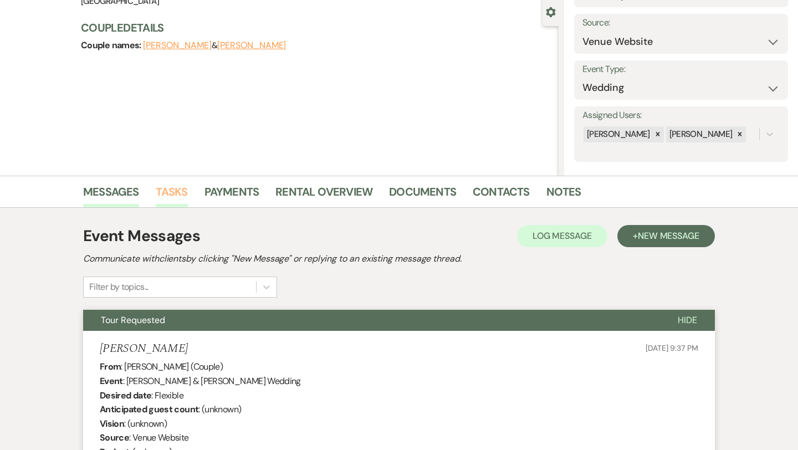
scroll to position [0, 0]
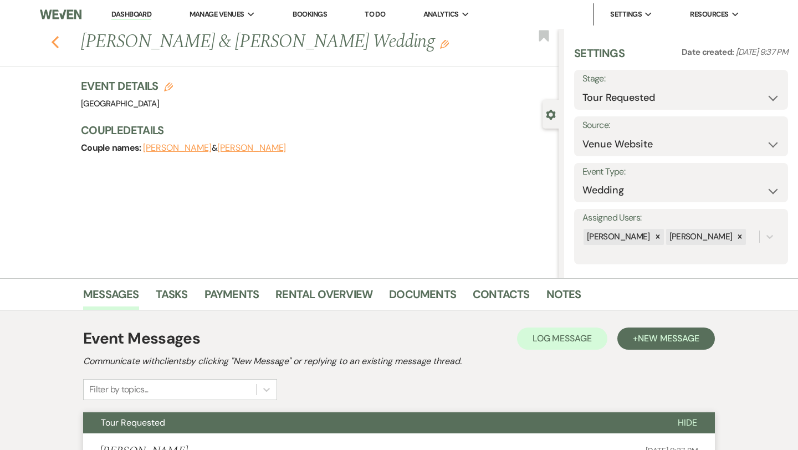
click at [55, 42] on icon "Previous" at bounding box center [55, 41] width 8 height 13
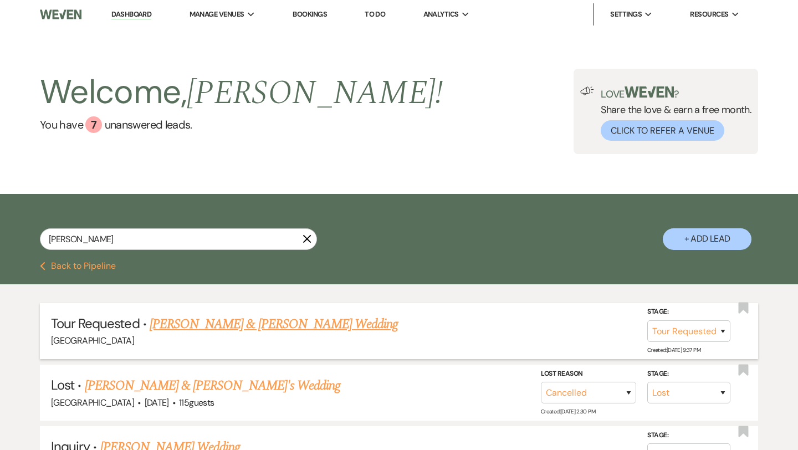
click at [197, 327] on link "[PERSON_NAME] & [PERSON_NAME] Wedding" at bounding box center [274, 324] width 248 height 20
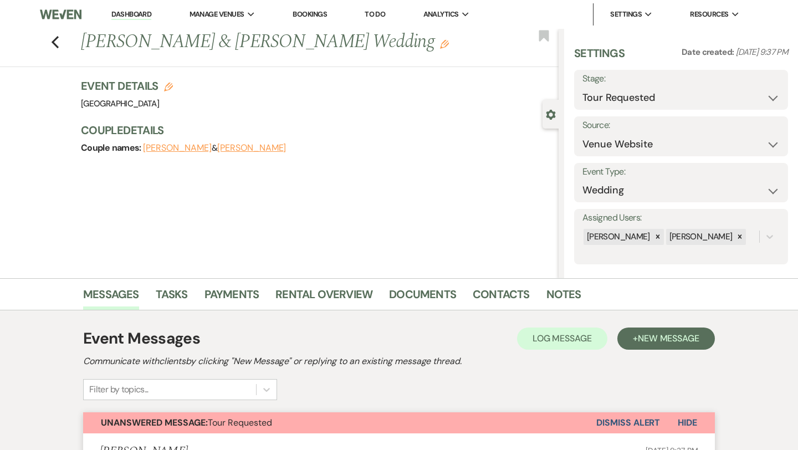
click at [601, 419] on button "Dismiss Alert" at bounding box center [628, 422] width 64 height 21
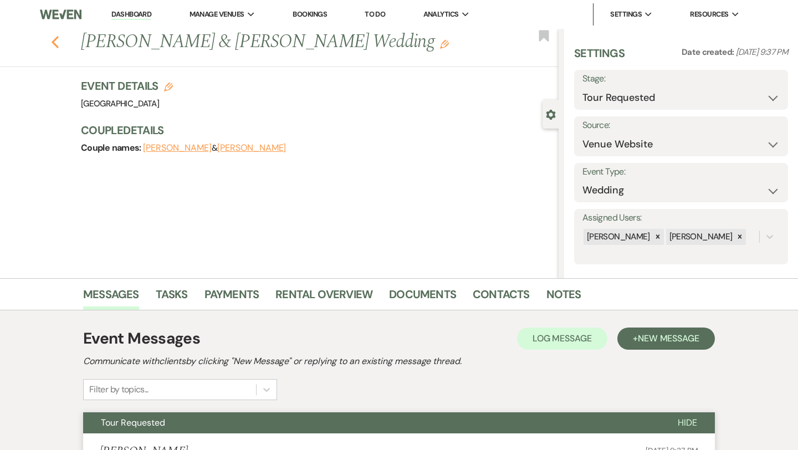
click at [55, 38] on use "button" at bounding box center [55, 42] width 7 height 12
